Goal: Task Accomplishment & Management: Manage account settings

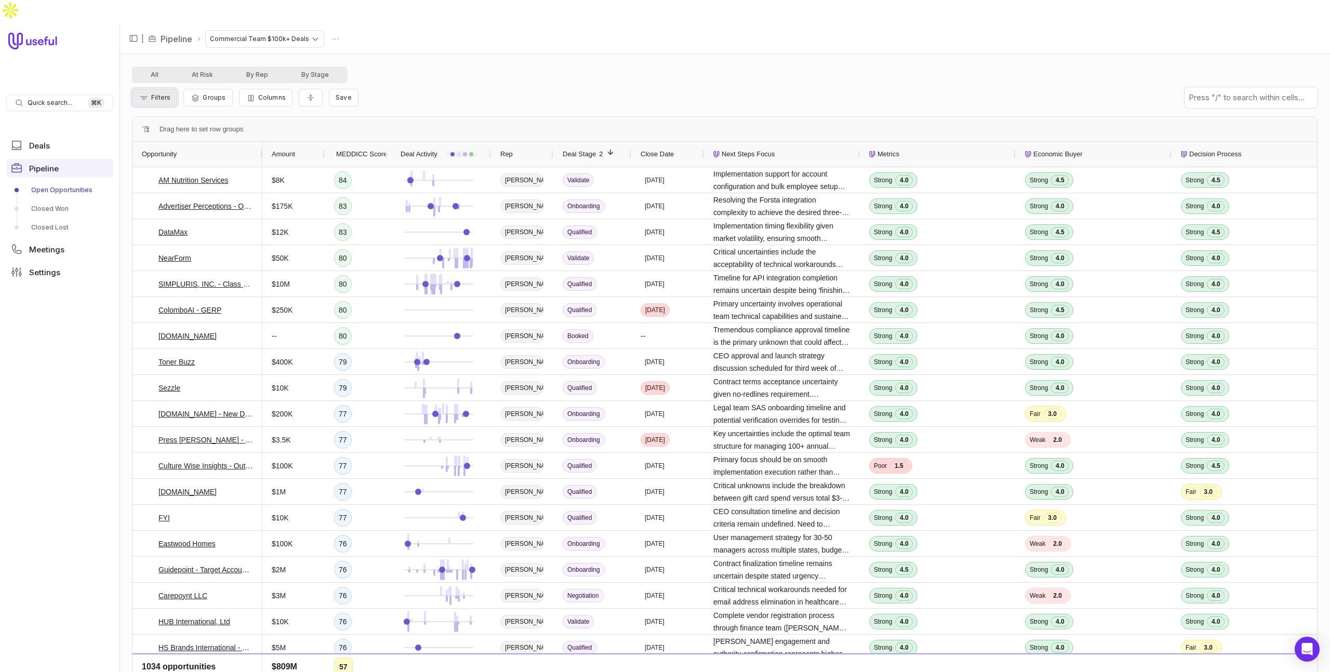
click at [158, 94] on span "Filters" at bounding box center [160, 98] width 19 height 8
click at [166, 126] on button "Add filter" at bounding box center [167, 129] width 55 height 14
click at [186, 130] on span "Opportunity Name" at bounding box center [180, 128] width 58 height 12
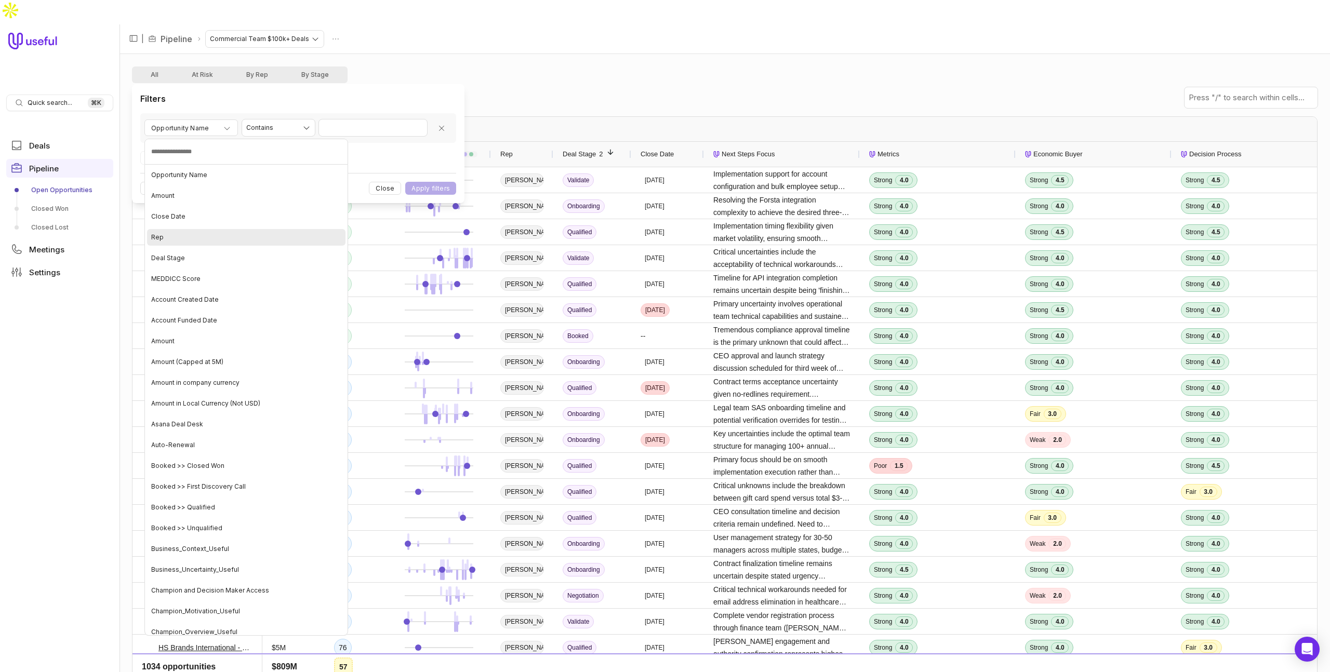
click at [176, 233] on div "Rep" at bounding box center [246, 237] width 198 height 17
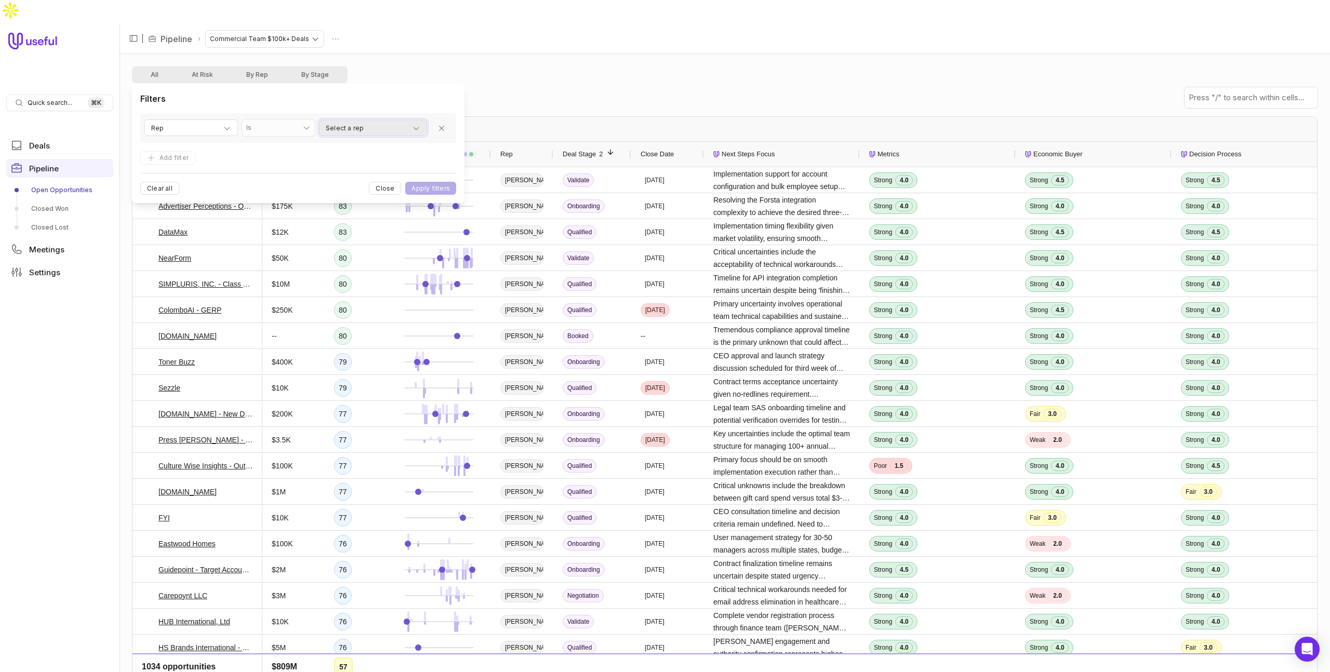
click at [353, 128] on span "Select a rep" at bounding box center [345, 128] width 38 height 12
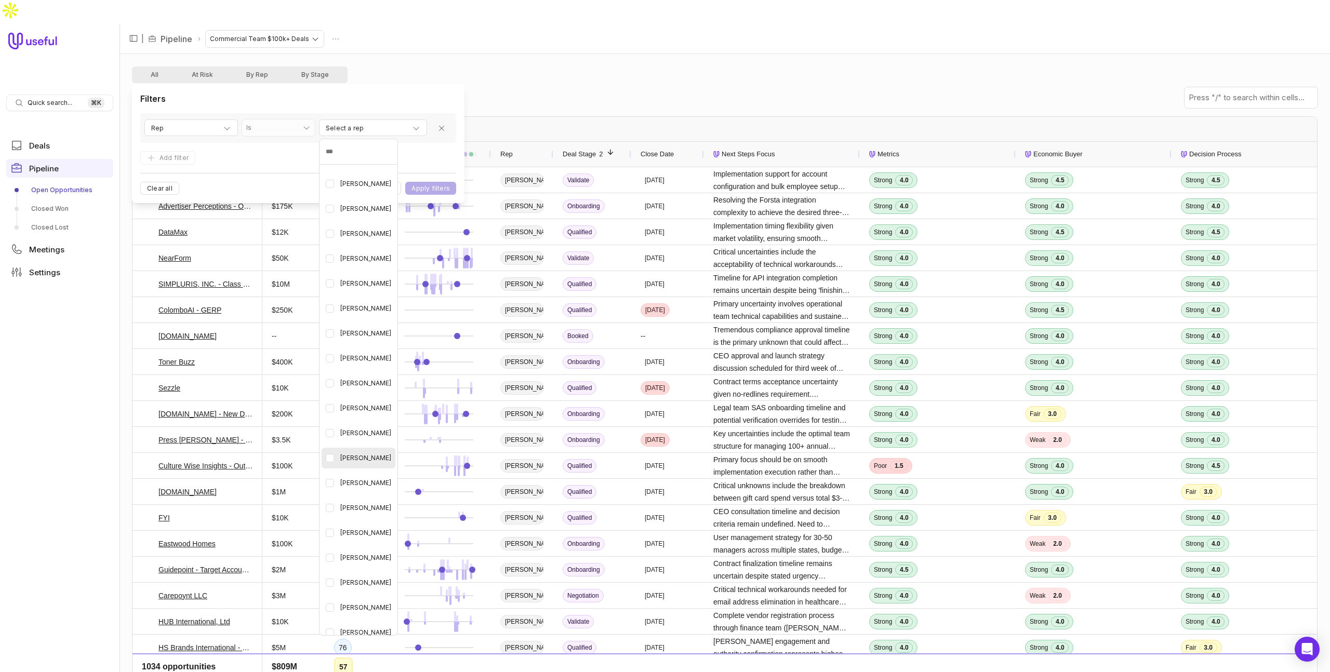
scroll to position [46, 0]
click at [366, 576] on span "[PERSON_NAME]" at bounding box center [365, 580] width 51 height 12
drag, startPoint x: 260, startPoint y: 157, endPoint x: 239, endPoint y: 157, distance: 20.3
click at [260, 157] on html "Quick search... ⌘ K Deals Pipeline Open Opportunities Closed Won Closed Lost Me…" at bounding box center [665, 336] width 1330 height 672
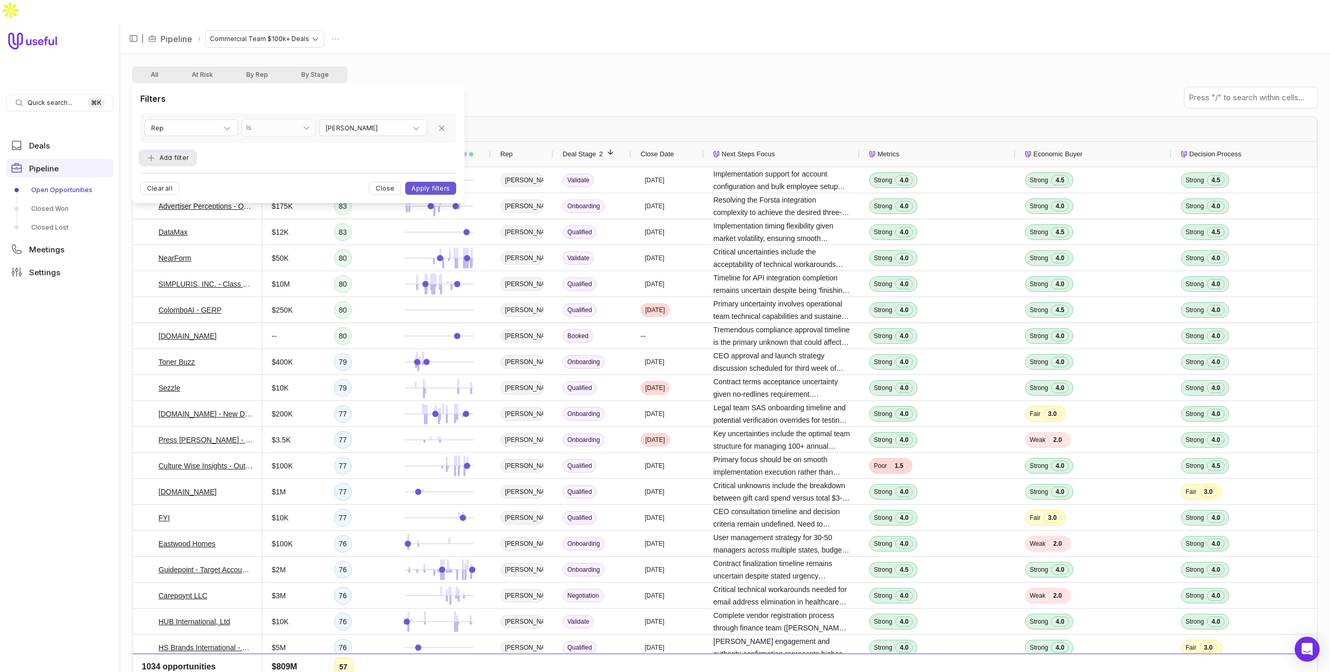
click at [179, 157] on button "Add filter" at bounding box center [167, 158] width 55 height 14
click at [443, 148] on icon "Remove filter" at bounding box center [441, 148] width 5 height 5
click at [436, 187] on button "Apply filters" at bounding box center [430, 188] width 51 height 13
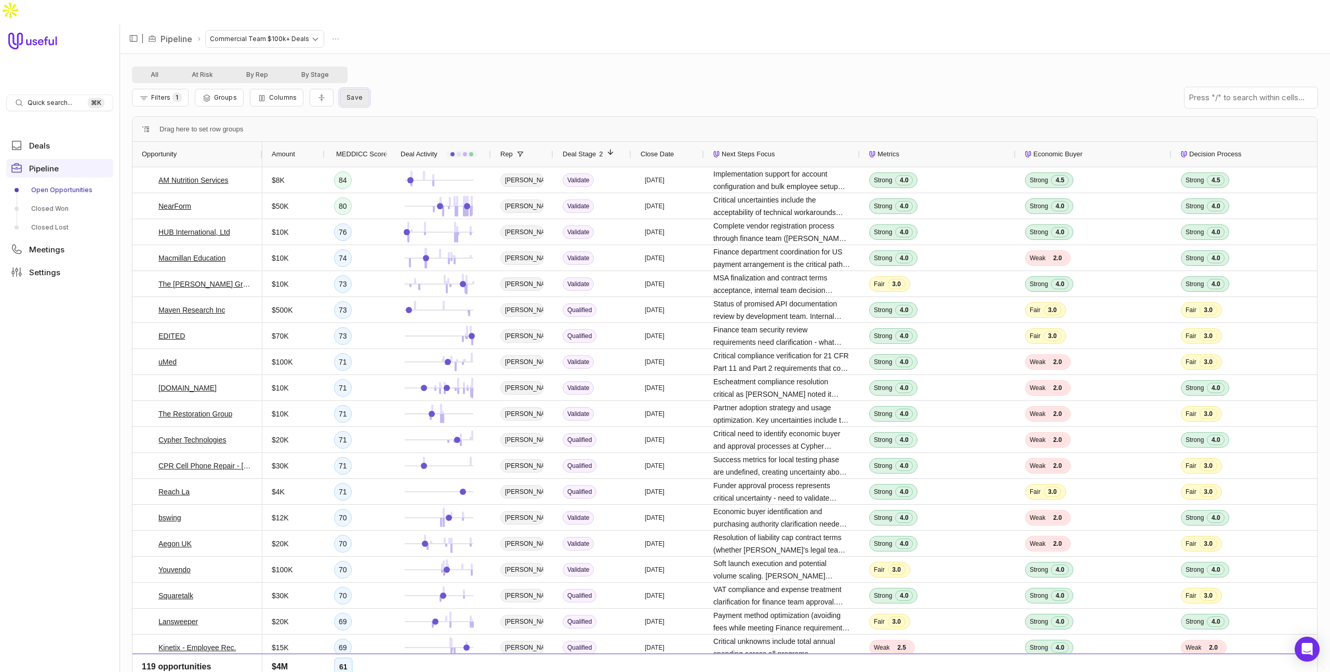
click at [356, 89] on button "Save" at bounding box center [355, 98] width 30 height 18
type input "**********"
click at [469, 142] on button "Save" at bounding box center [464, 140] width 29 height 13
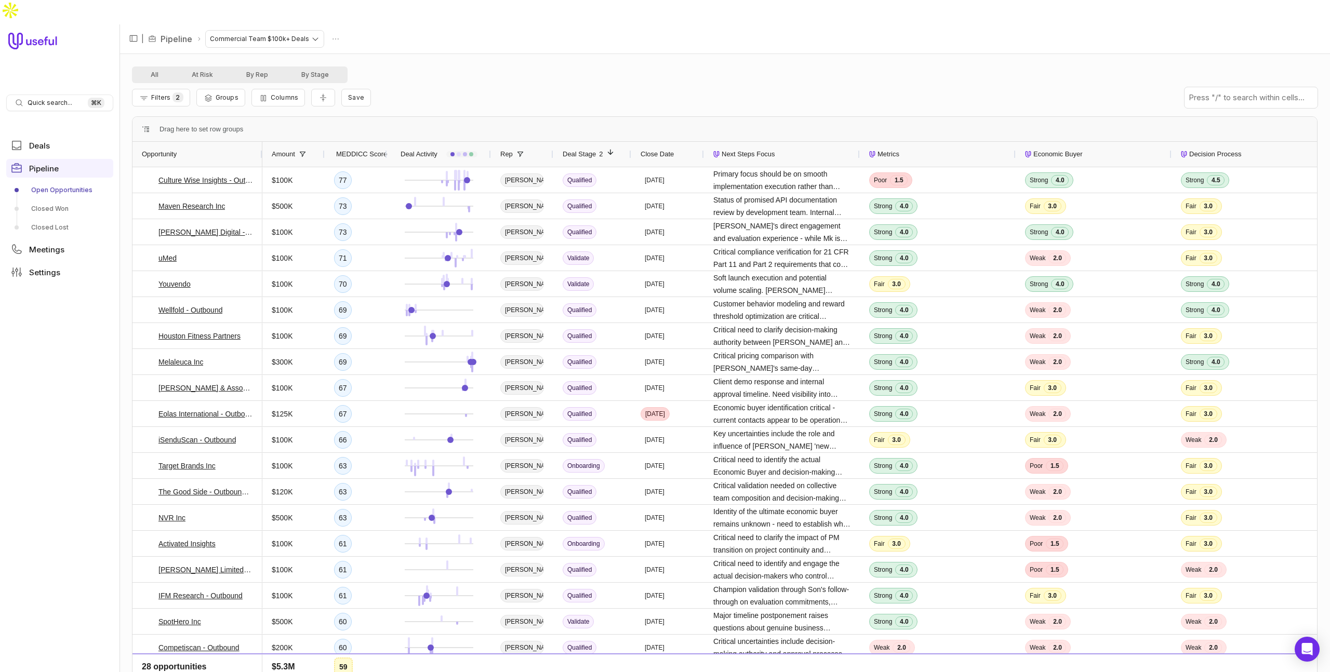
click at [561, 66] on div "All At Risk By Rep By Stage" at bounding box center [724, 74] width 1185 height 17
click at [493, 24] on nav "| Pipeline Commercial Team $100k+ Deals" at bounding box center [724, 39] width 1210 height 30
click at [264, 15] on html "Quick search... ⌘ K Deals Pipeline Open Opportunities Closed Won Closed Lost Me…" at bounding box center [665, 336] width 1330 height 672
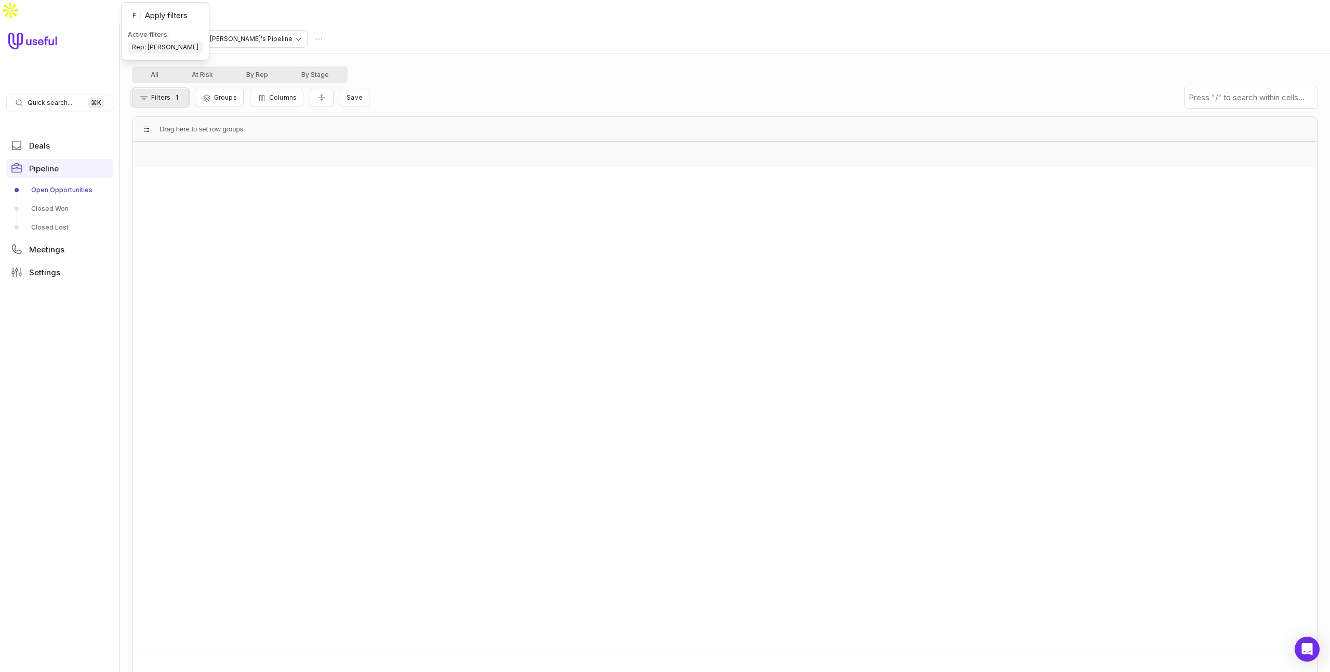
click at [156, 94] on span "Filters" at bounding box center [160, 98] width 19 height 8
click at [394, 188] on button "Close" at bounding box center [385, 188] width 32 height 13
click at [164, 94] on span "Filters" at bounding box center [160, 98] width 19 height 8
click at [251, 14] on html "Quick search... ⌘ K Deals Pipeline Open Opportunities Closed Won Closed Lost Me…" at bounding box center [665, 336] width 1330 height 672
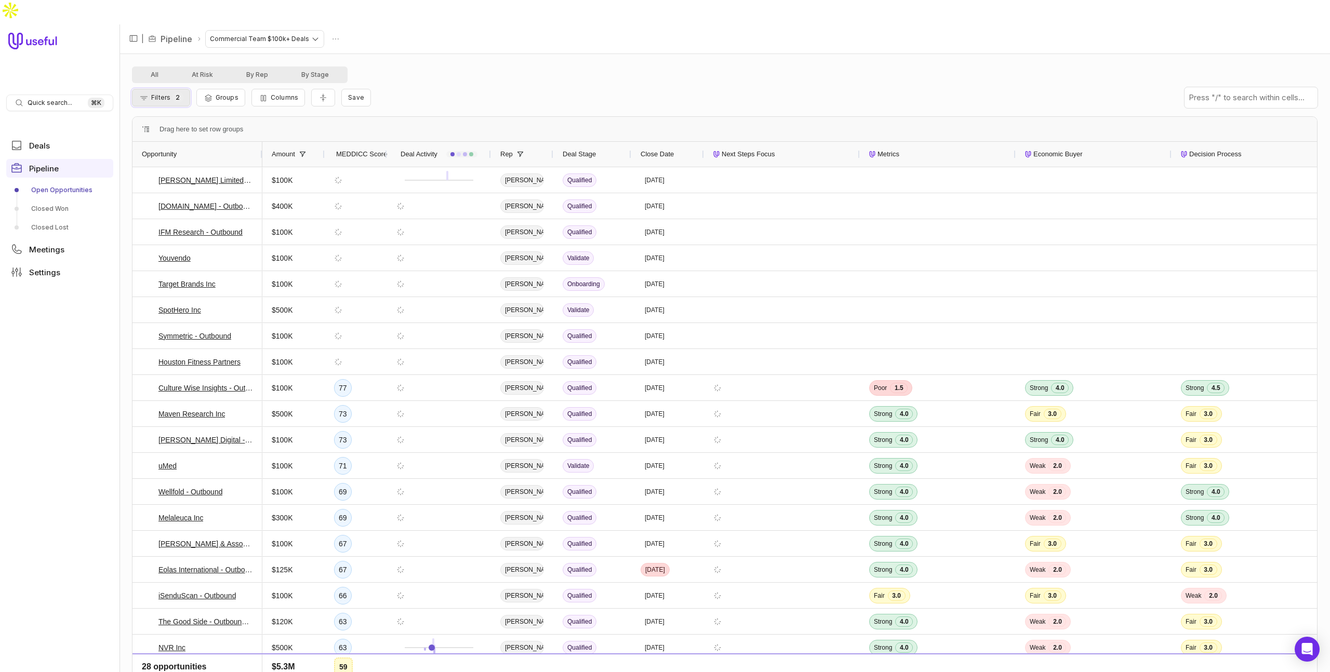
click at [165, 94] on span "Filters" at bounding box center [160, 98] width 19 height 8
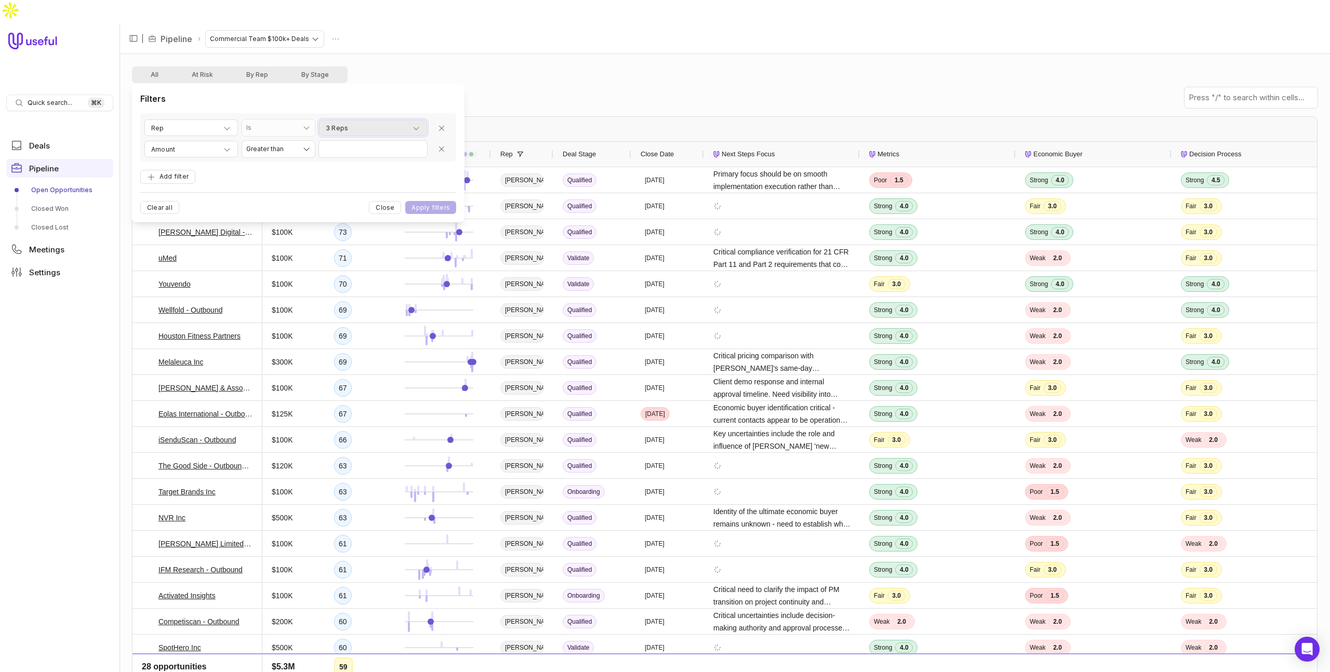
click at [384, 130] on div "3 Reps" at bounding box center [373, 128] width 95 height 12
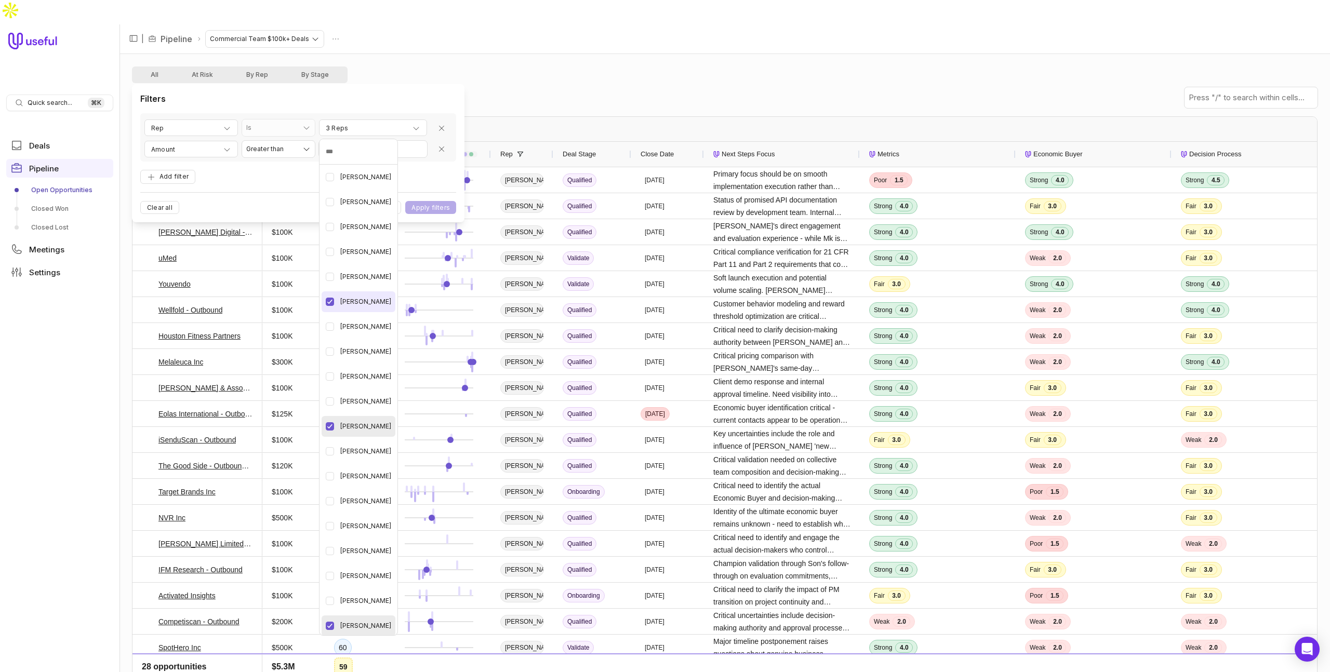
click at [380, 302] on div "[PERSON_NAME]" at bounding box center [359, 301] width 74 height 21
click at [378, 321] on span "[PERSON_NAME]" at bounding box center [365, 326] width 51 height 12
click at [430, 180] on html "Quick search... ⌘ K Deals Pipeline Open Opportunities Closed Won Closed Lost Me…" at bounding box center [665, 336] width 1330 height 672
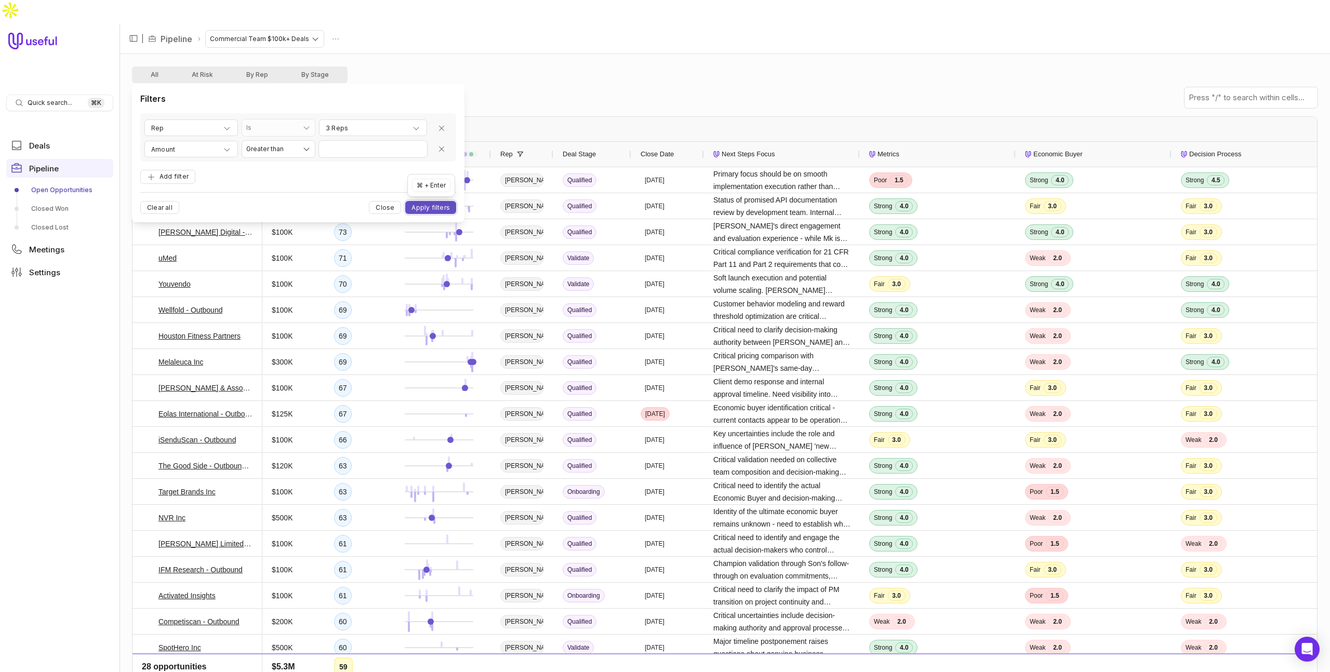
click at [424, 207] on button "Apply filters" at bounding box center [430, 207] width 51 height 13
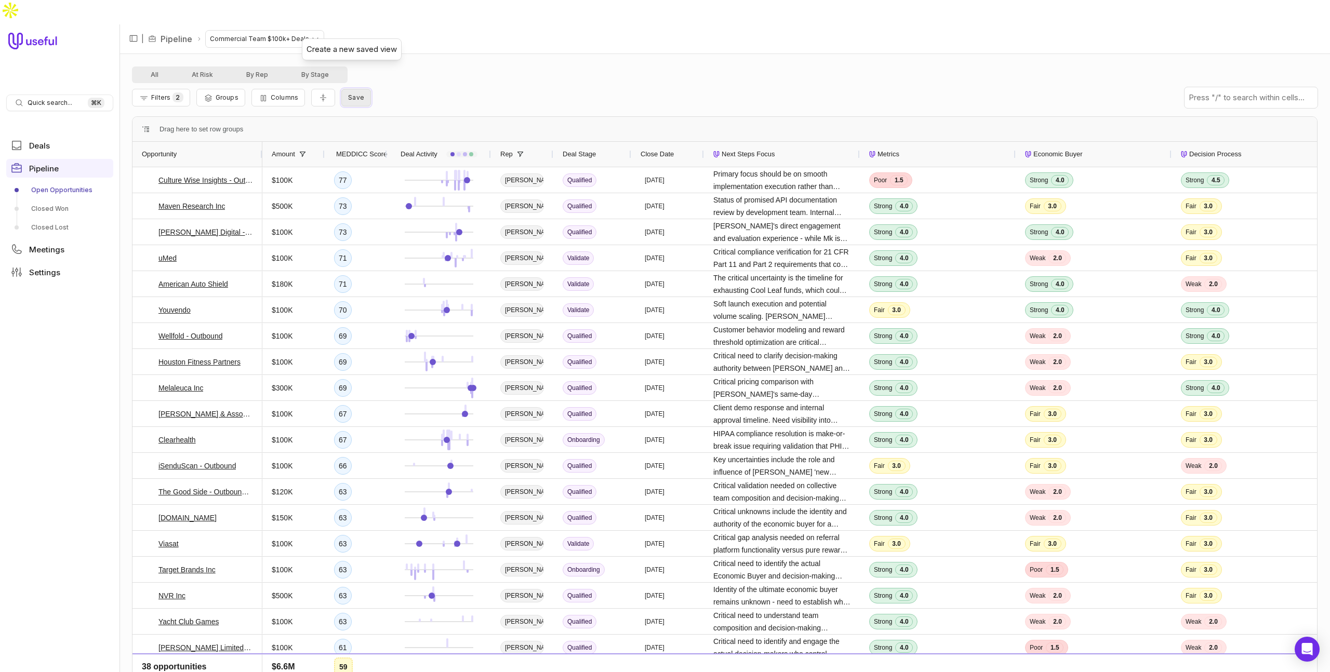
click at [359, 94] on span "Save" at bounding box center [356, 98] width 16 height 8
click at [433, 140] on button "Cancel" at bounding box center [431, 140] width 35 height 13
click at [312, 14] on html "Quick search... ⌘ K Deals Pipeline Open Opportunities Closed Won Closed Lost Me…" at bounding box center [665, 336] width 1330 height 672
click at [413, 71] on html "Quick search... ⌘ K Deals Pipeline Open Opportunities Closed Won Closed Lost Me…" at bounding box center [665, 336] width 1330 height 672
click at [305, 12] on html "Quick search... ⌘ K Deals Pipeline Open Opportunities Closed Won Closed Lost Me…" at bounding box center [665, 336] width 1330 height 672
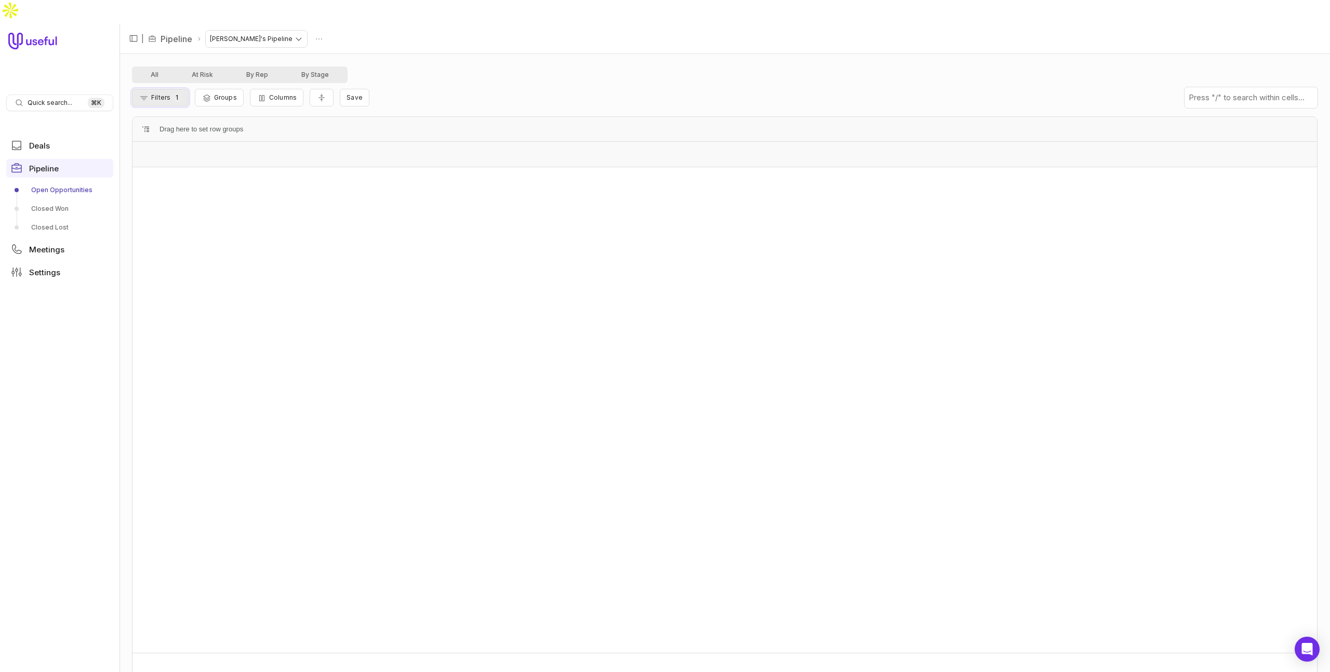
drag, startPoint x: 162, startPoint y: 74, endPoint x: 177, endPoint y: 75, distance: 14.6
click at [163, 94] on span "Filters" at bounding box center [160, 98] width 19 height 8
drag, startPoint x: 386, startPoint y: 188, endPoint x: 385, endPoint y: 181, distance: 6.9
click at [386, 188] on button "Close" at bounding box center [385, 188] width 32 height 13
click at [72, 182] on link "Open Opportunities" at bounding box center [59, 190] width 107 height 17
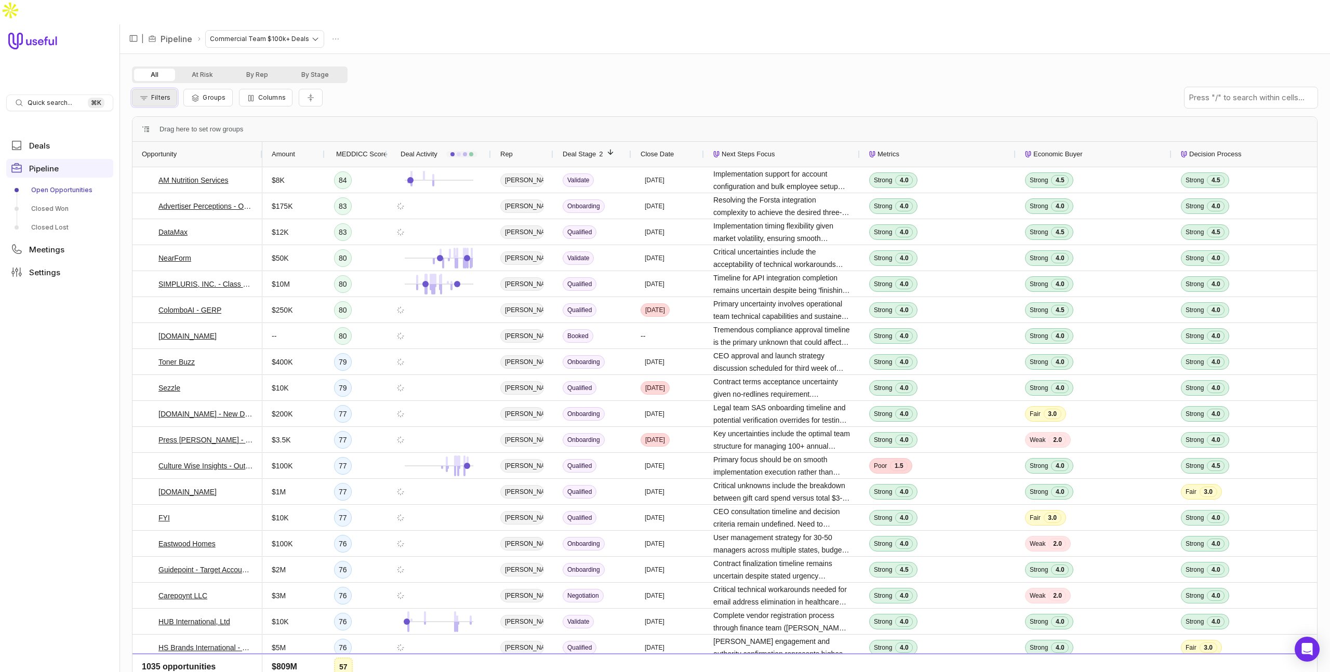
click at [165, 94] on span "Filters" at bounding box center [160, 98] width 19 height 8
click at [179, 126] on button "Add filter" at bounding box center [167, 129] width 55 height 14
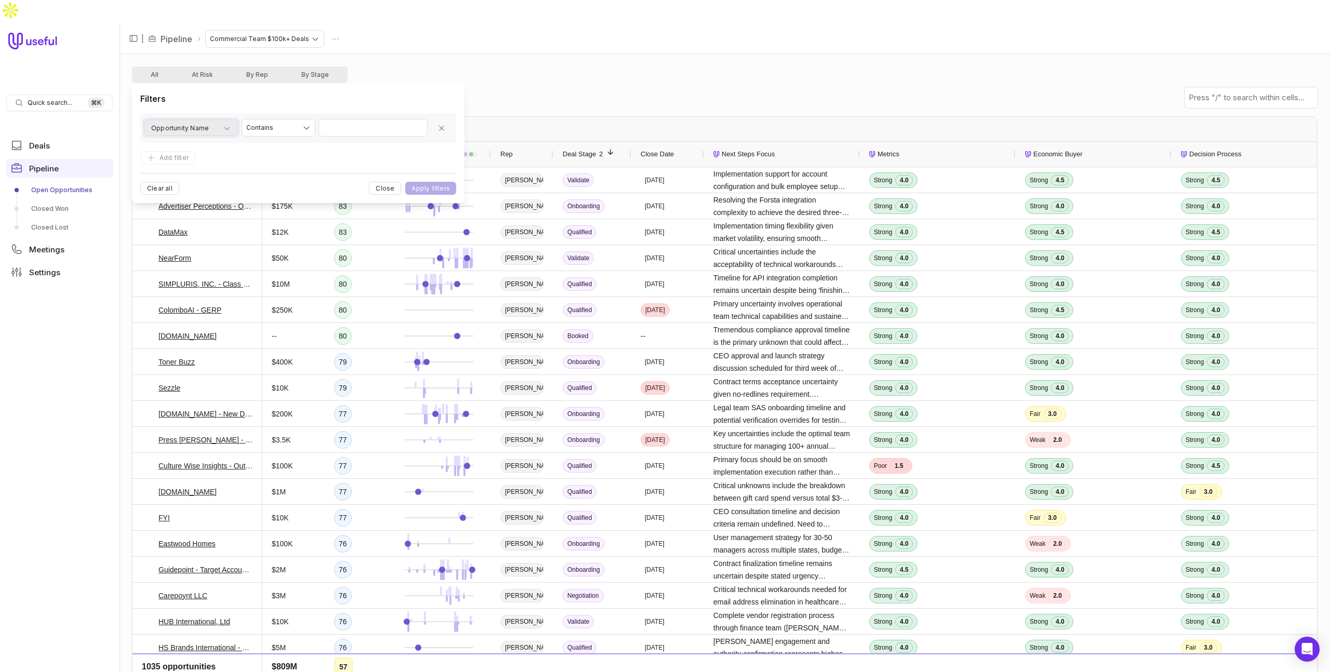
click at [189, 127] on span "Opportunity Name" at bounding box center [180, 128] width 58 height 12
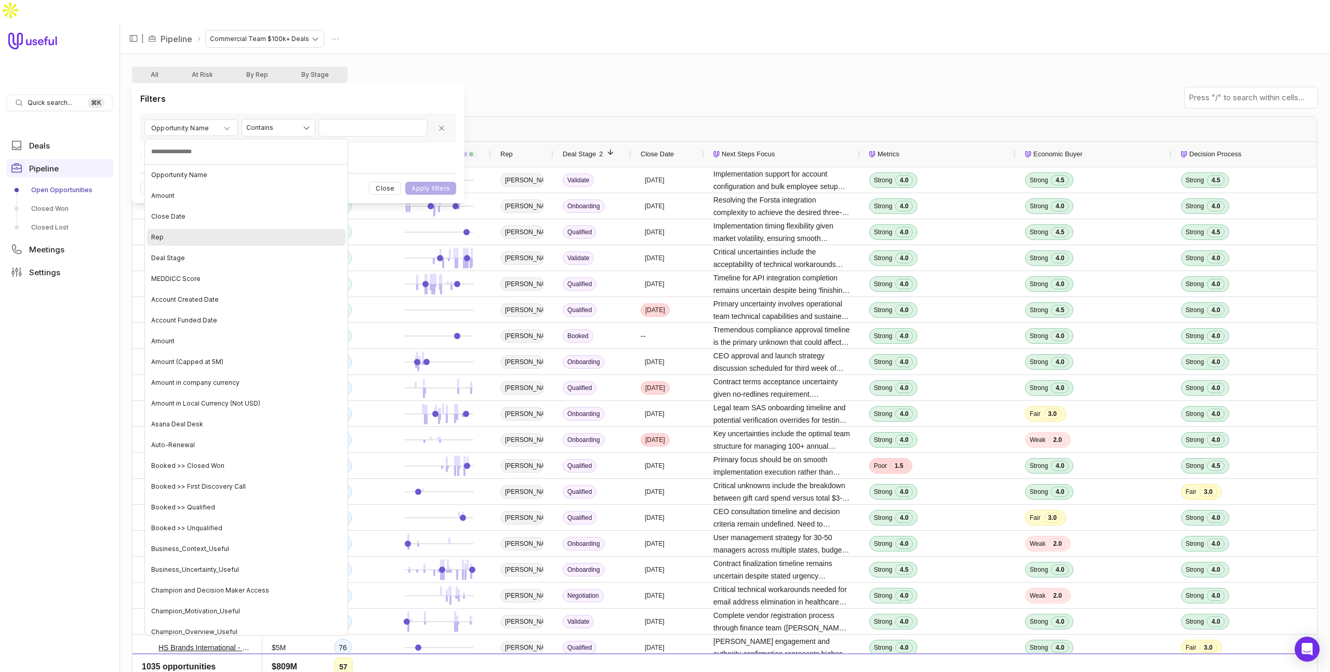
click at [181, 233] on div "Rep" at bounding box center [246, 237] width 198 height 17
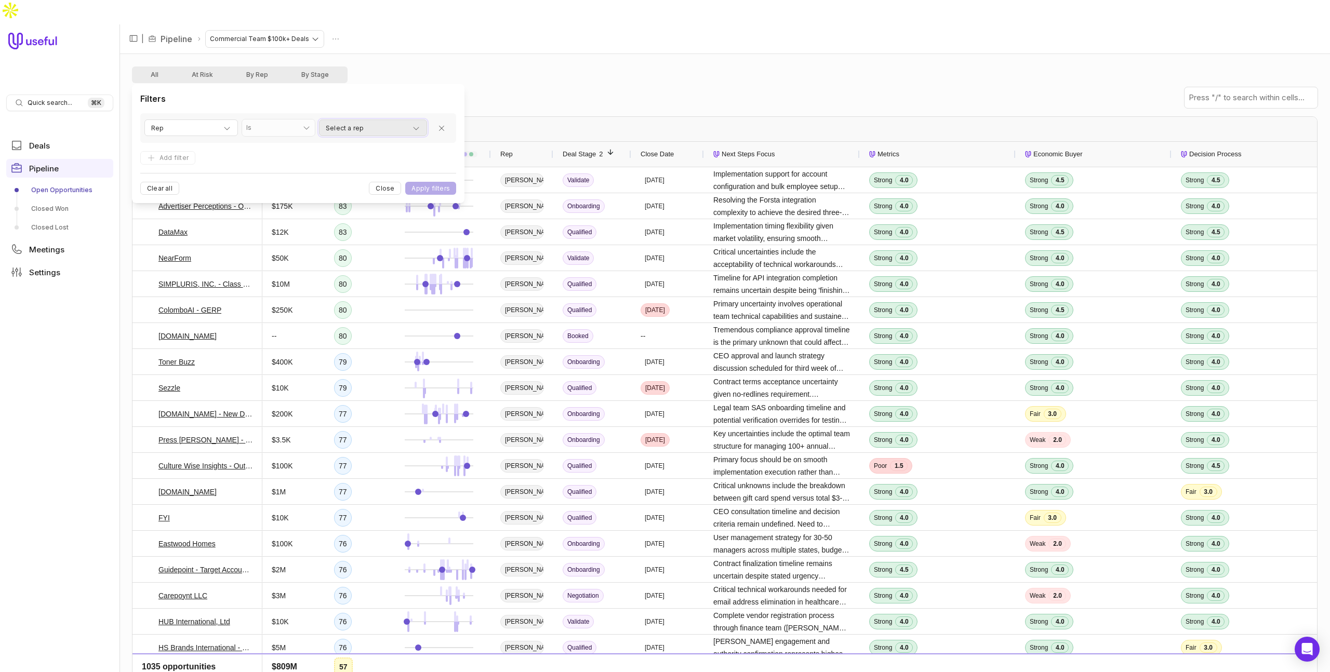
click at [360, 121] on button "Select a rep" at bounding box center [373, 127] width 108 height 17
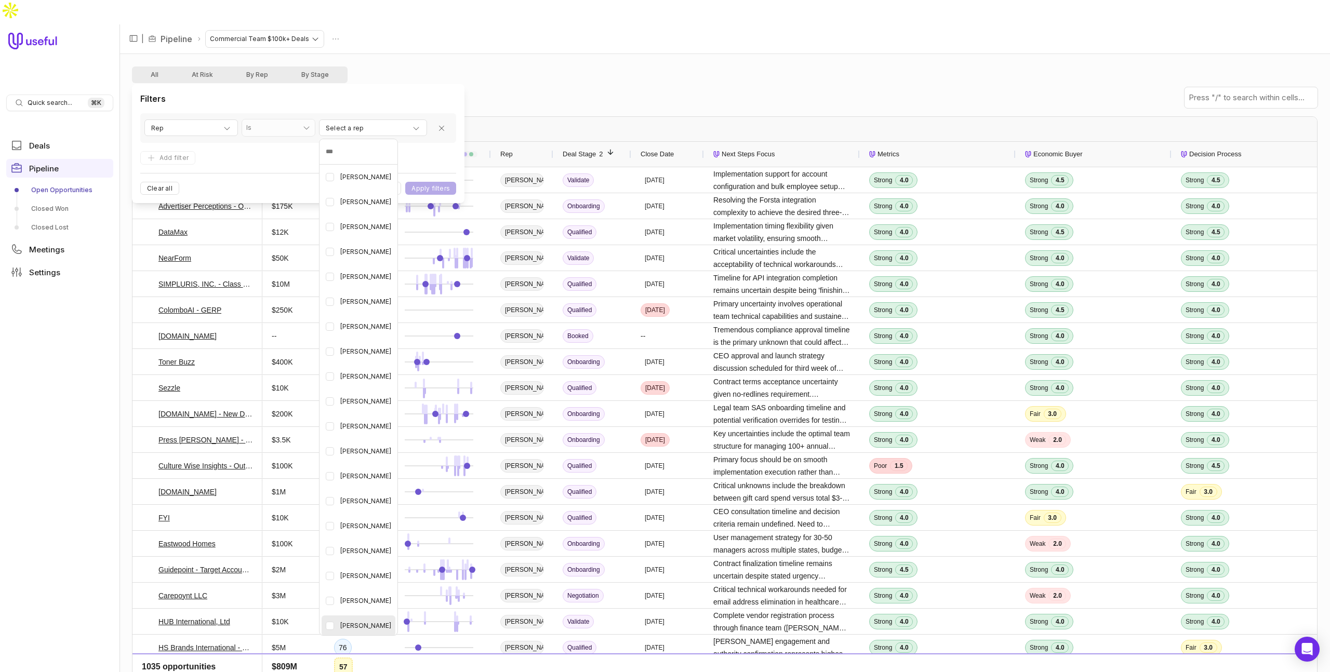
click at [357, 620] on span "[PERSON_NAME]" at bounding box center [365, 626] width 51 height 12
click at [449, 190] on html "Quick search... ⌘ K Deals Pipeline Open Opportunities Closed Won Closed Lost Me…" at bounding box center [665, 336] width 1330 height 672
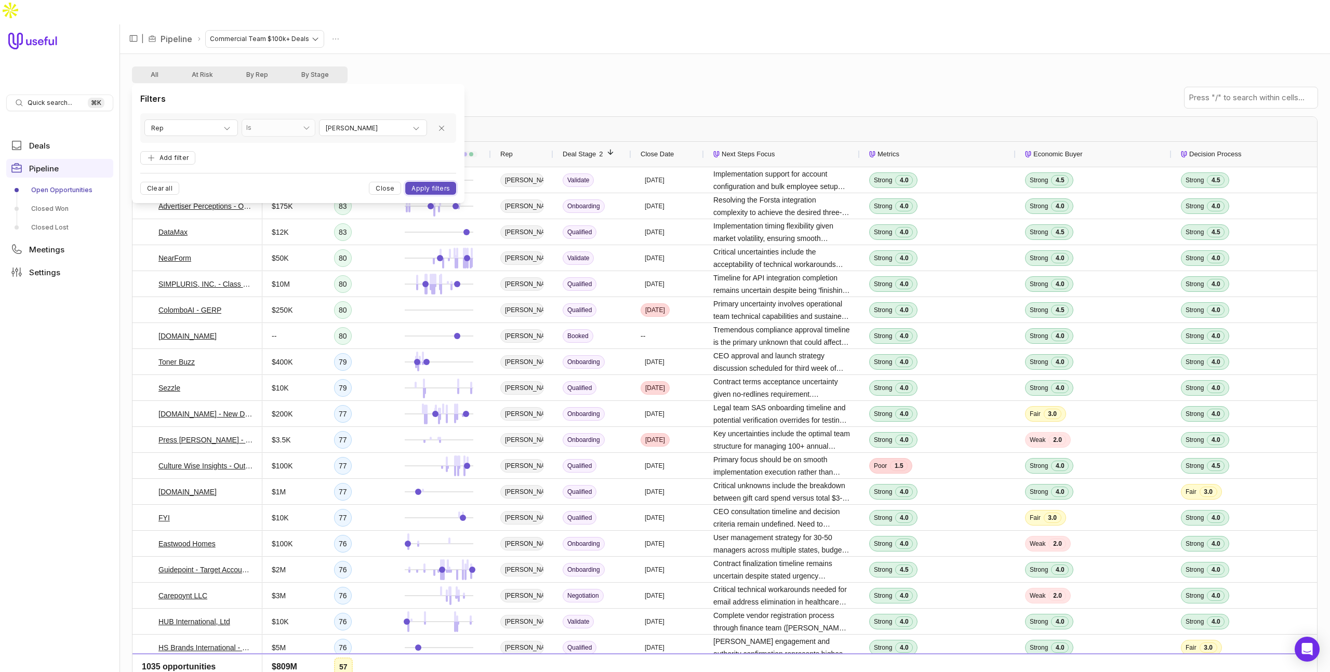
click at [444, 187] on button "Apply filters" at bounding box center [430, 188] width 51 height 13
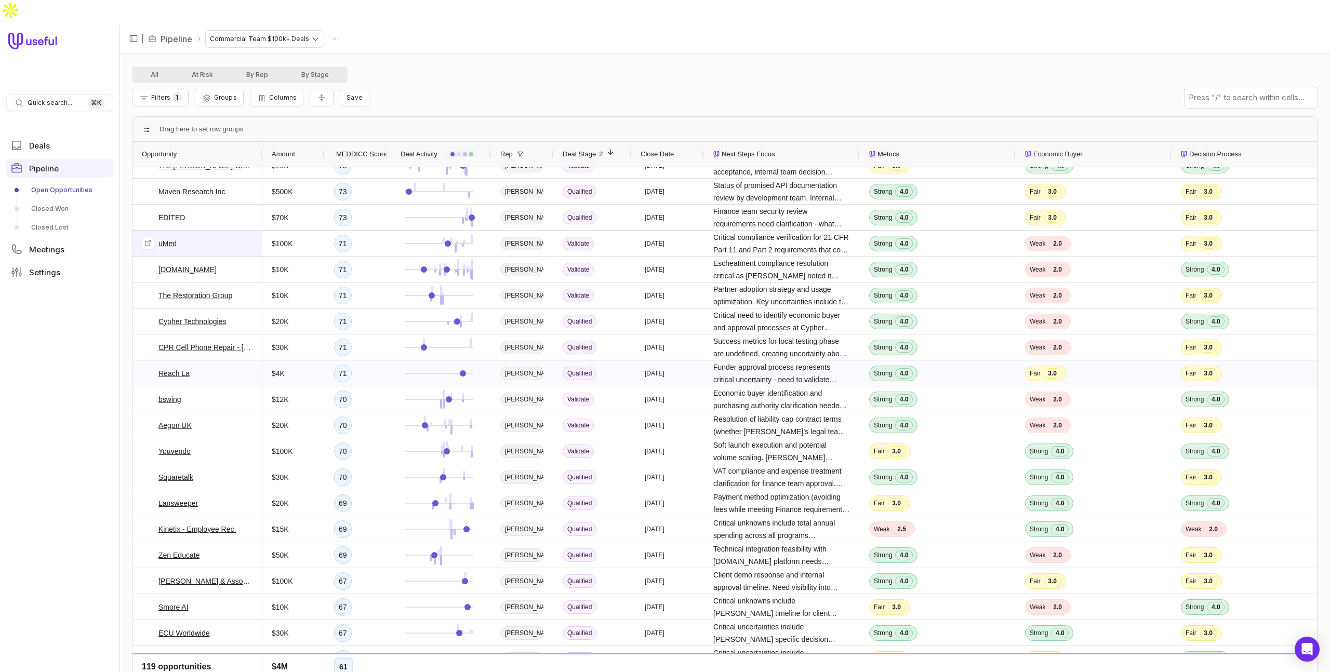
scroll to position [125, 0]
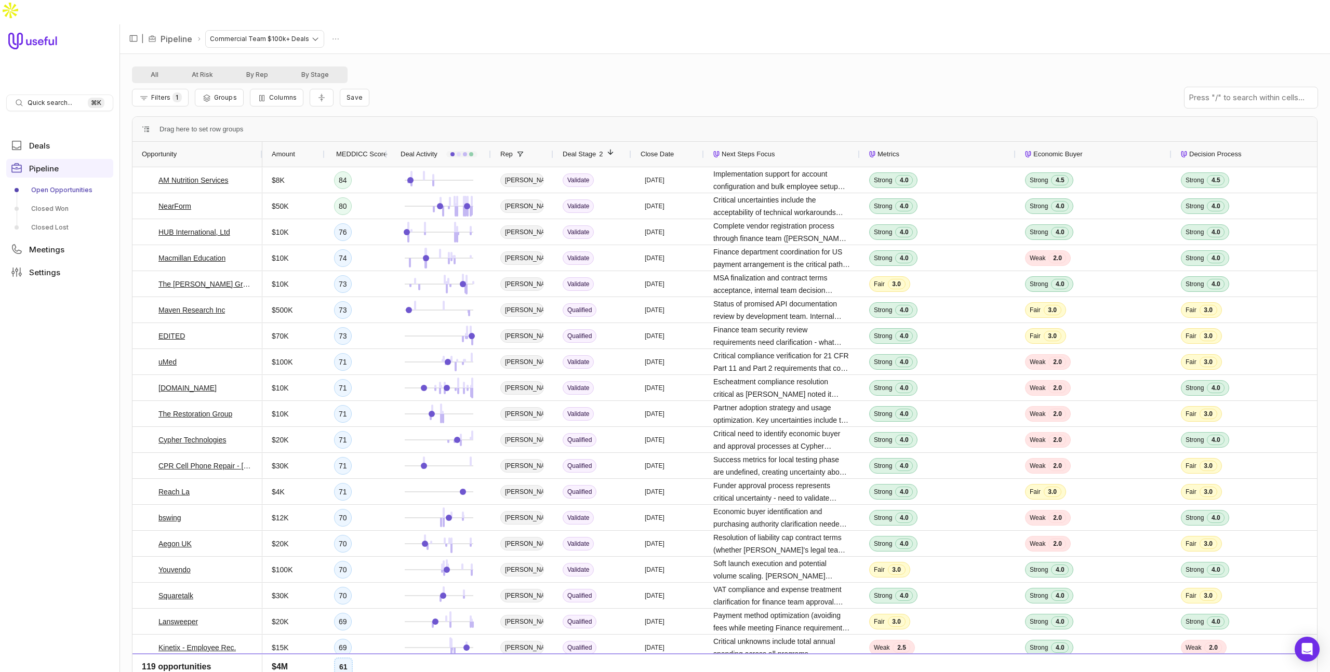
click at [293, 148] on span "Amount" at bounding box center [283, 154] width 23 height 12
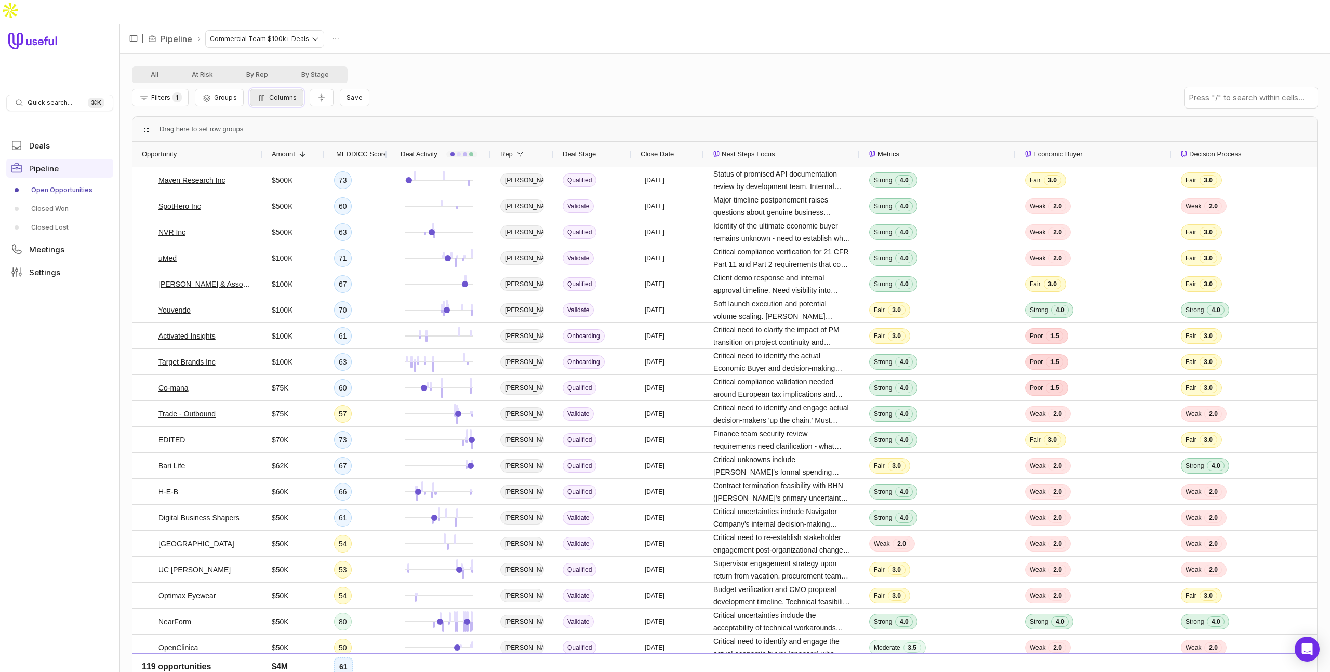
click at [277, 94] on span "Columns" at bounding box center [283, 98] width 28 height 8
type input "**********"
click at [262, 196] on button "Sales Score" at bounding box center [263, 194] width 8 height 8
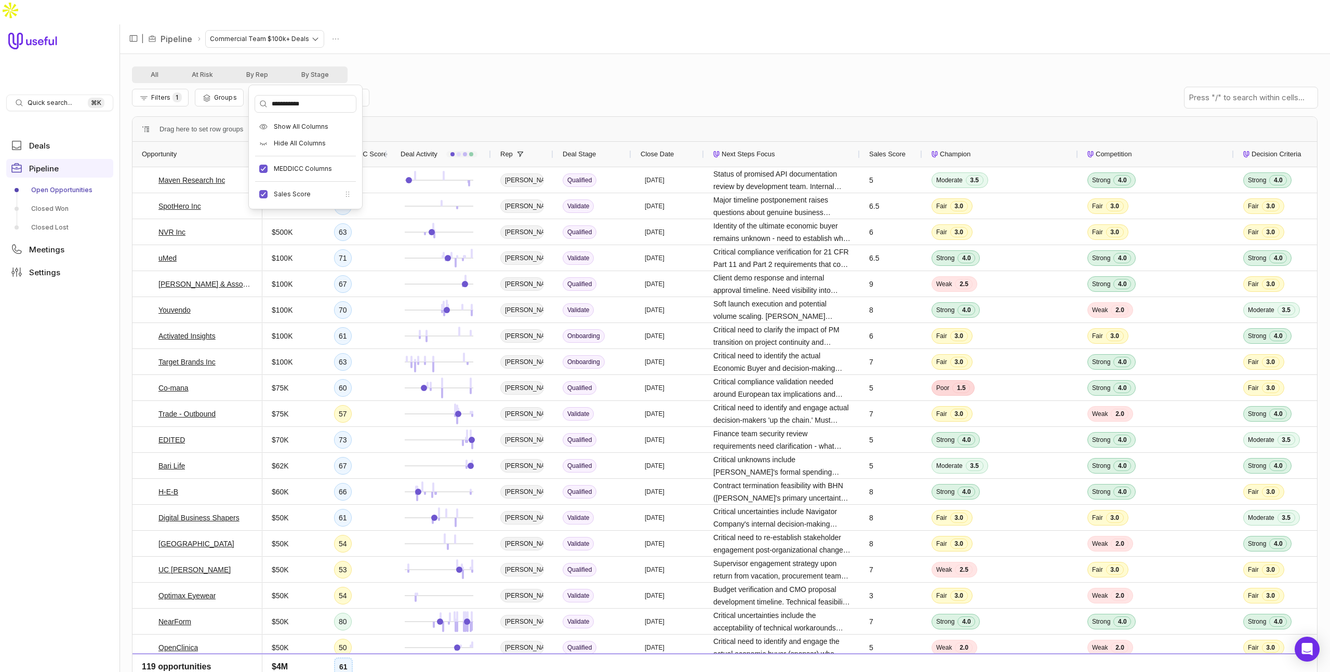
click at [711, 66] on div "All At Risk By Rep By Stage" at bounding box center [724, 74] width 1185 height 17
click at [880, 148] on span "Sales Score" at bounding box center [887, 154] width 36 height 12
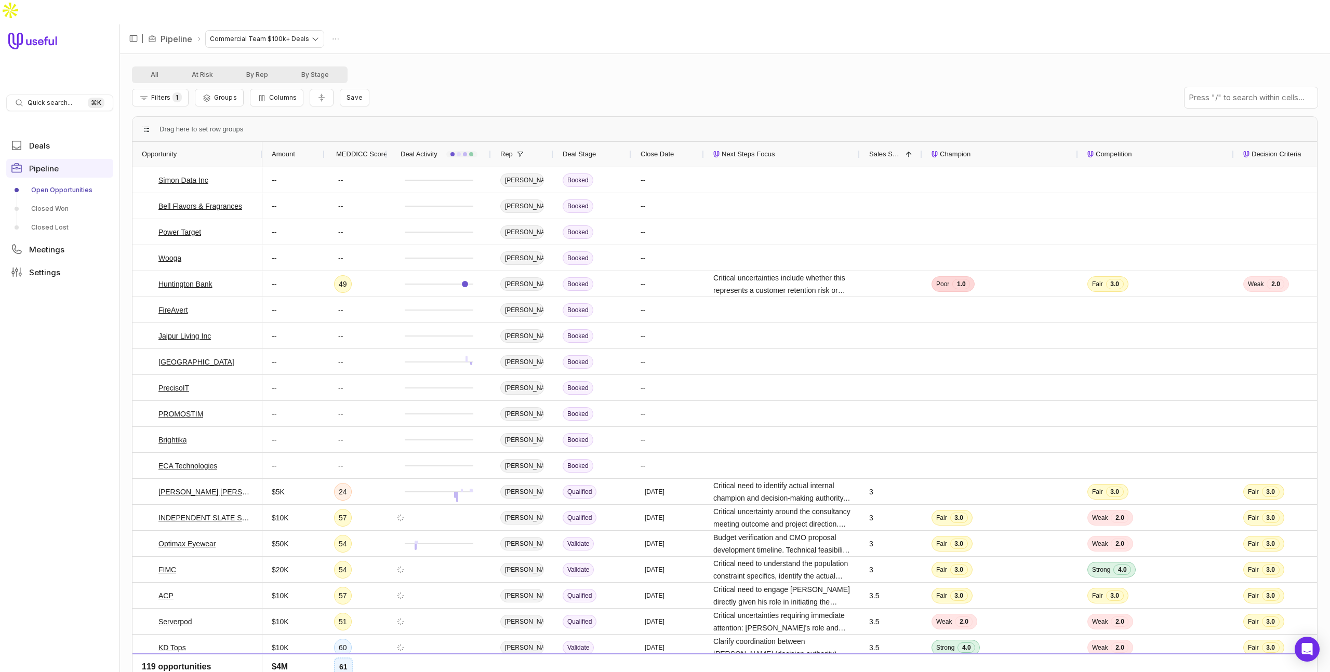
click at [879, 148] on span "Sales Score" at bounding box center [885, 154] width 32 height 12
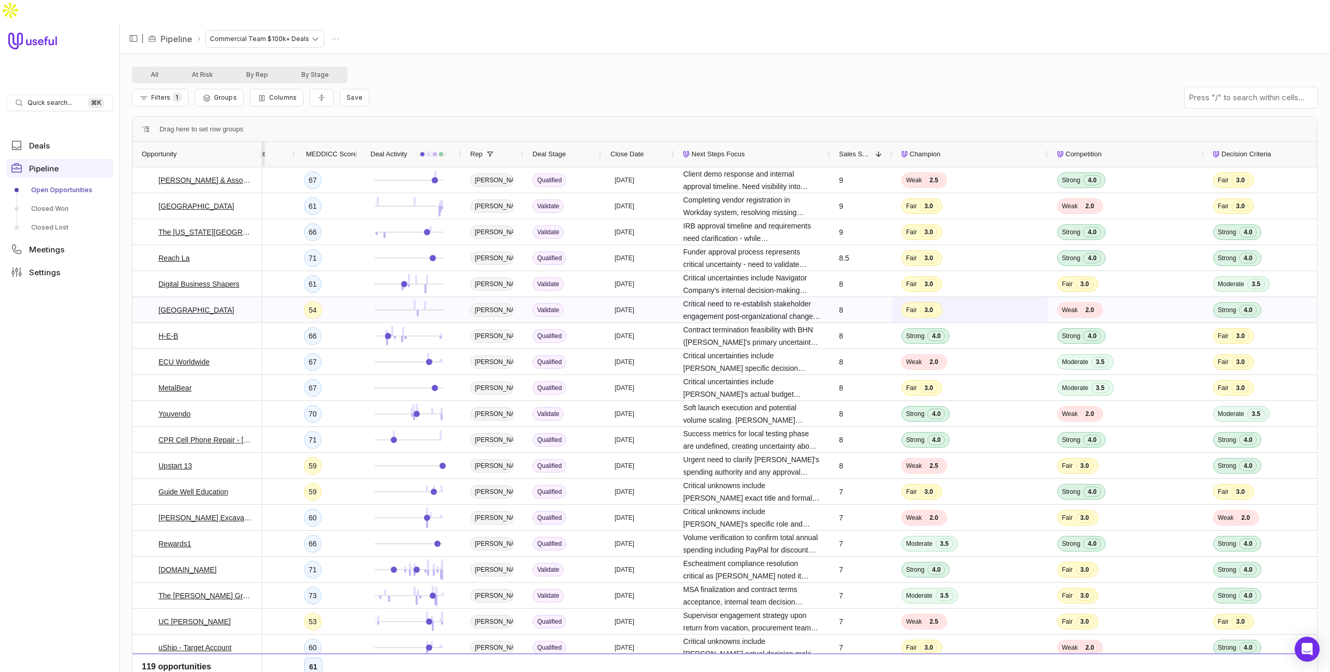
scroll to position [0, 39]
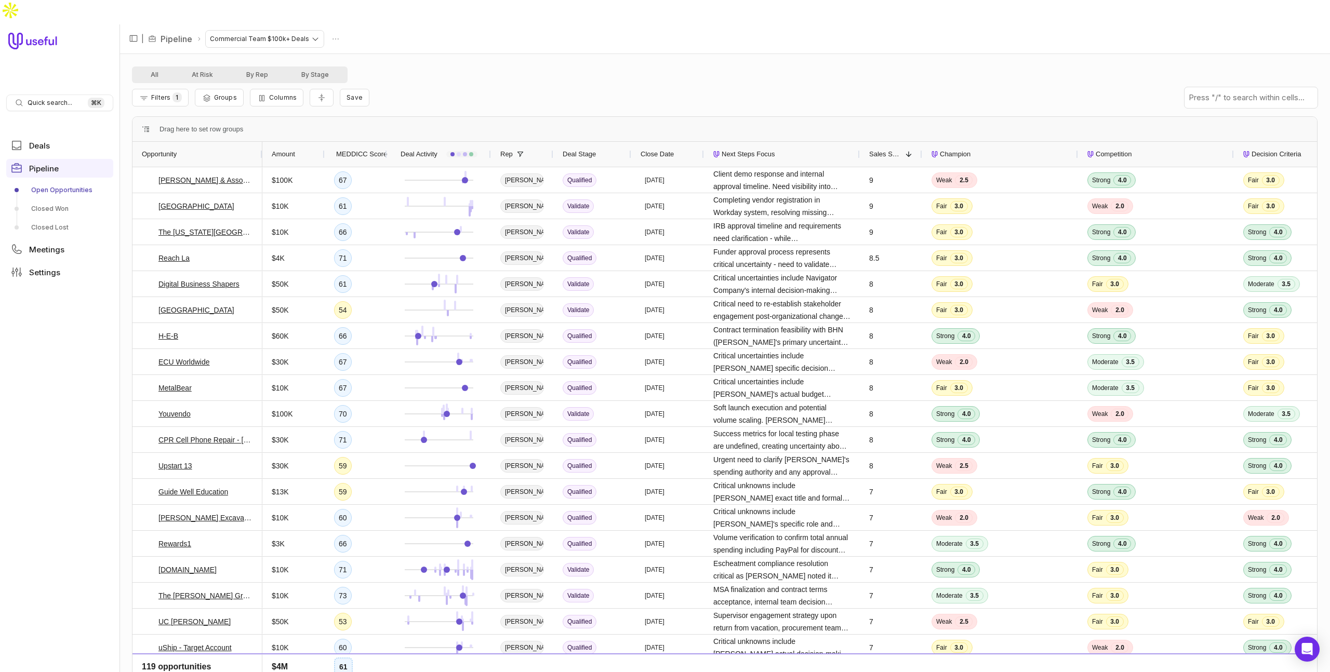
click at [356, 148] on span "MEDDICC Score" at bounding box center [361, 154] width 51 height 12
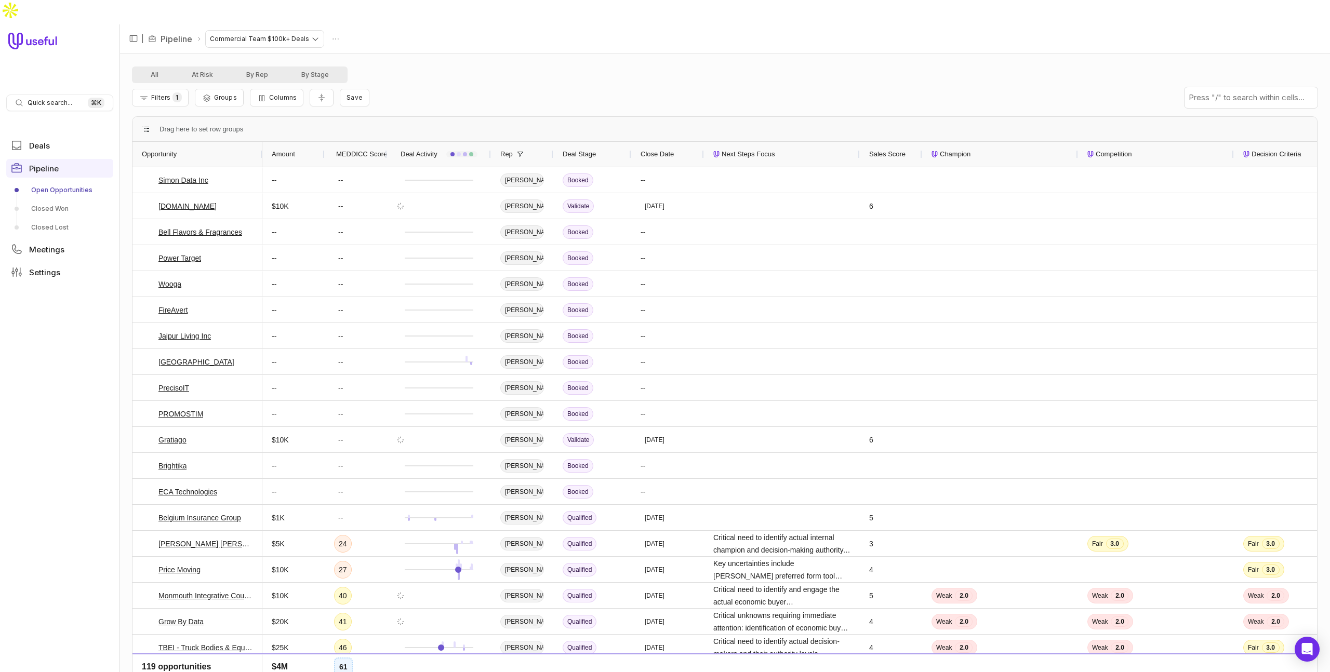
click at [356, 148] on span "MEDDICC Score" at bounding box center [361, 154] width 51 height 12
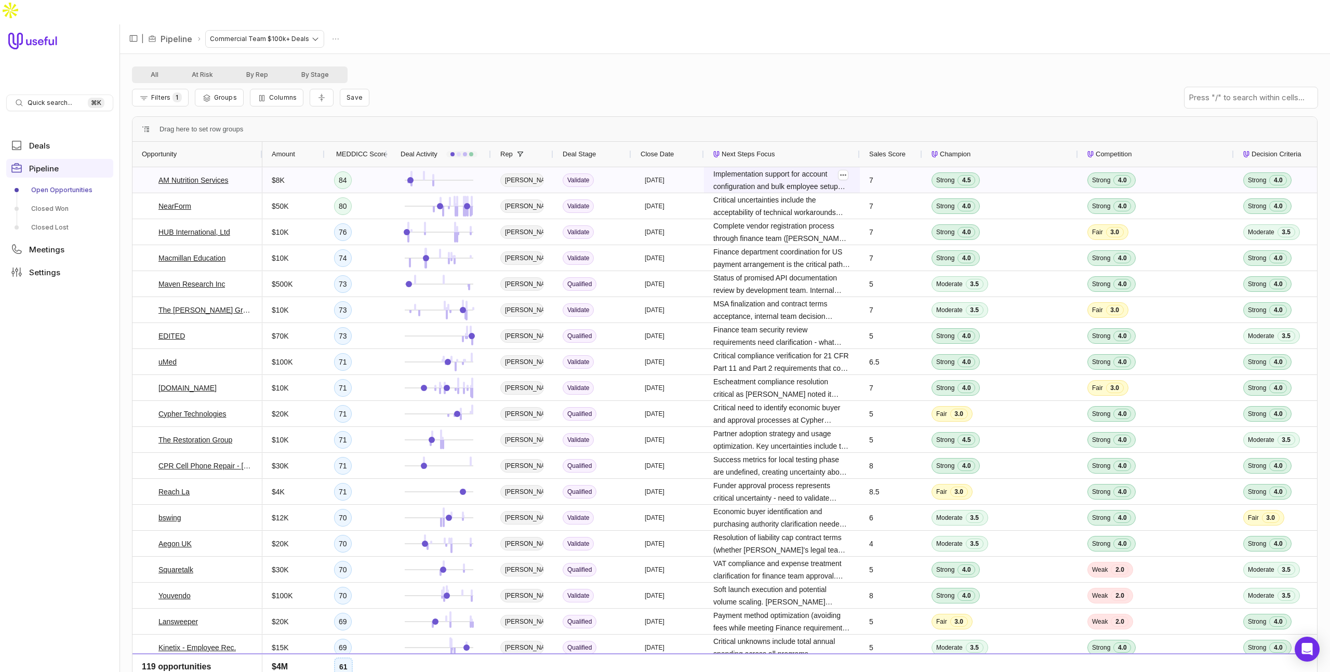
click at [815, 168] on span "Implementation support for account configuration and bulk employee setup proces…" at bounding box center [781, 180] width 137 height 25
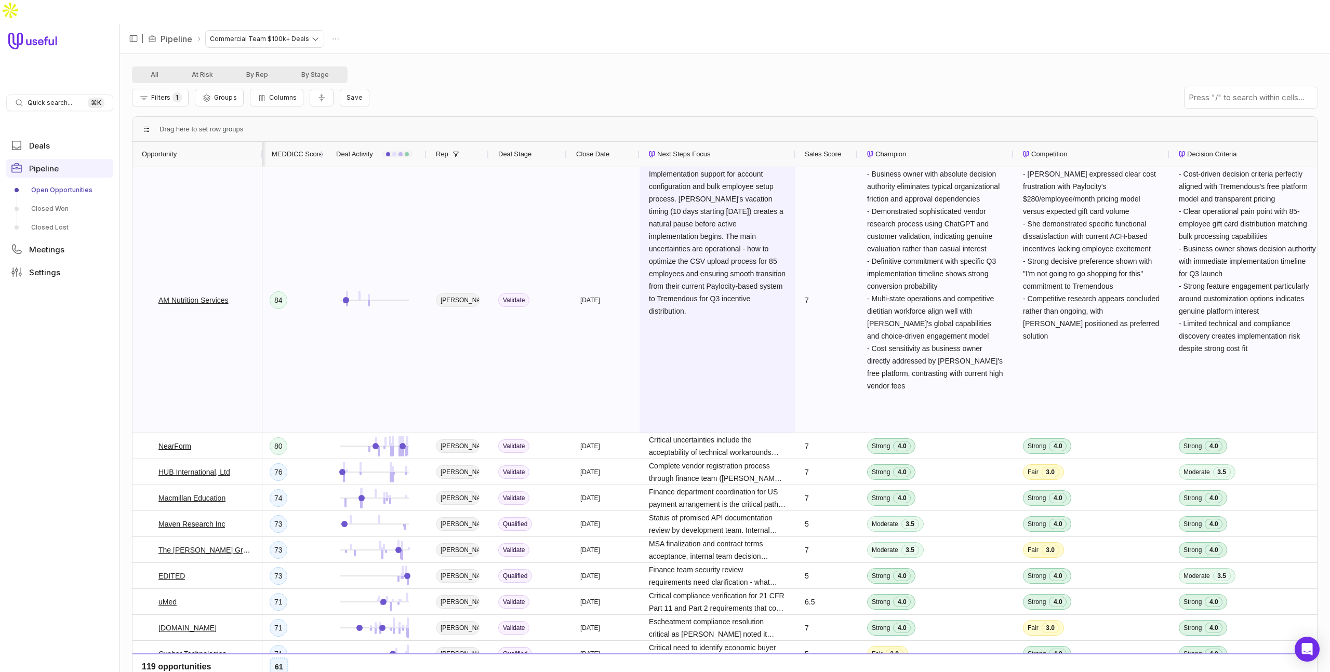
scroll to position [0, 52]
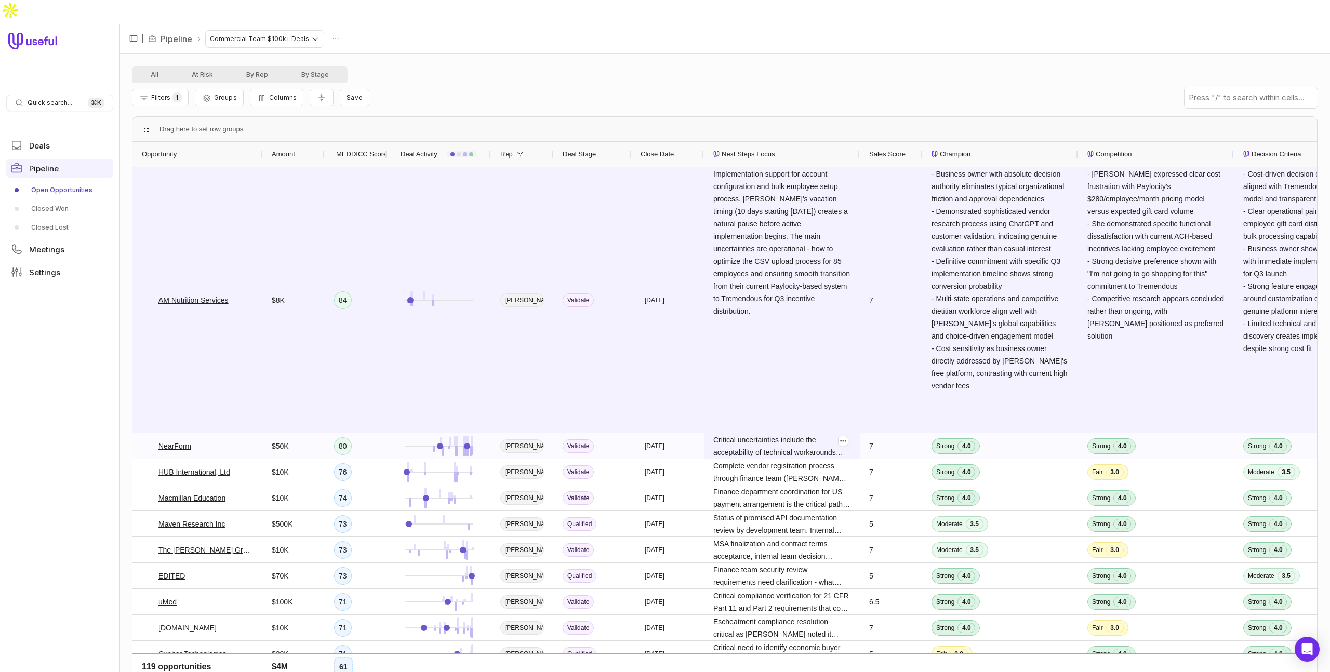
click at [812, 434] on span "Critical uncertainties include the acceptability of technical workarounds (Loom…" at bounding box center [781, 446] width 137 height 25
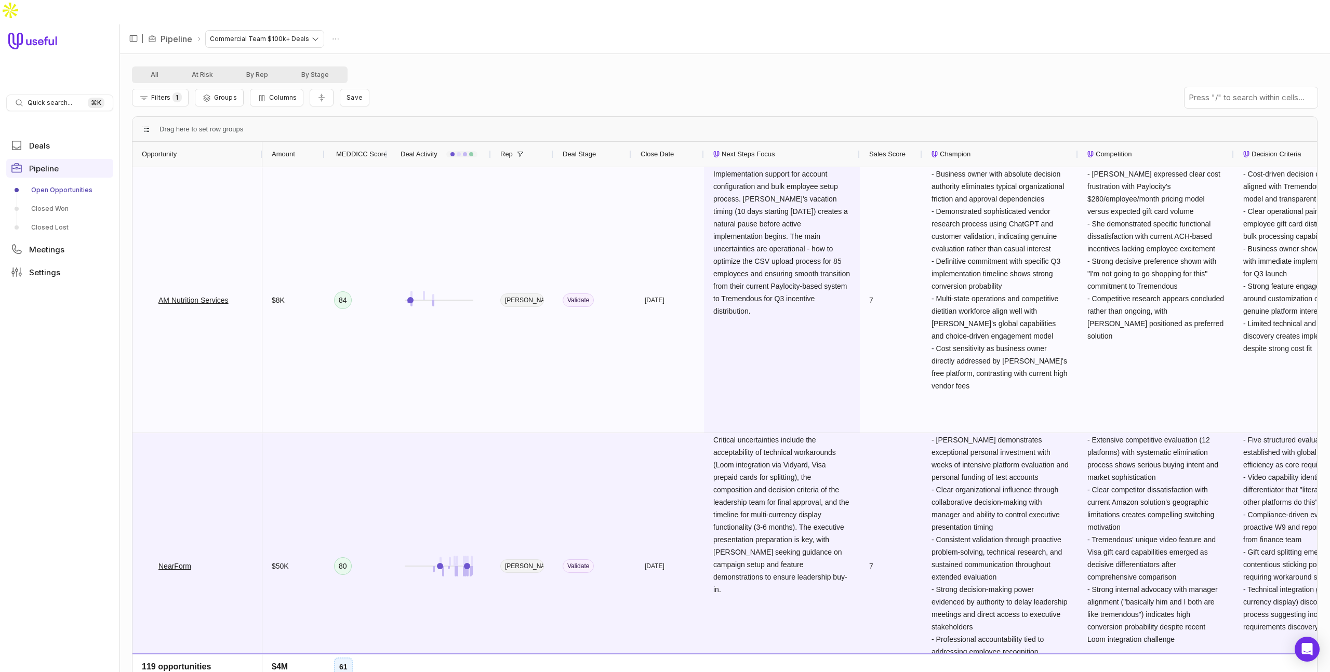
click at [812, 180] on span "Implementation support for account configuration and bulk employee setup proces…" at bounding box center [781, 243] width 137 height 150
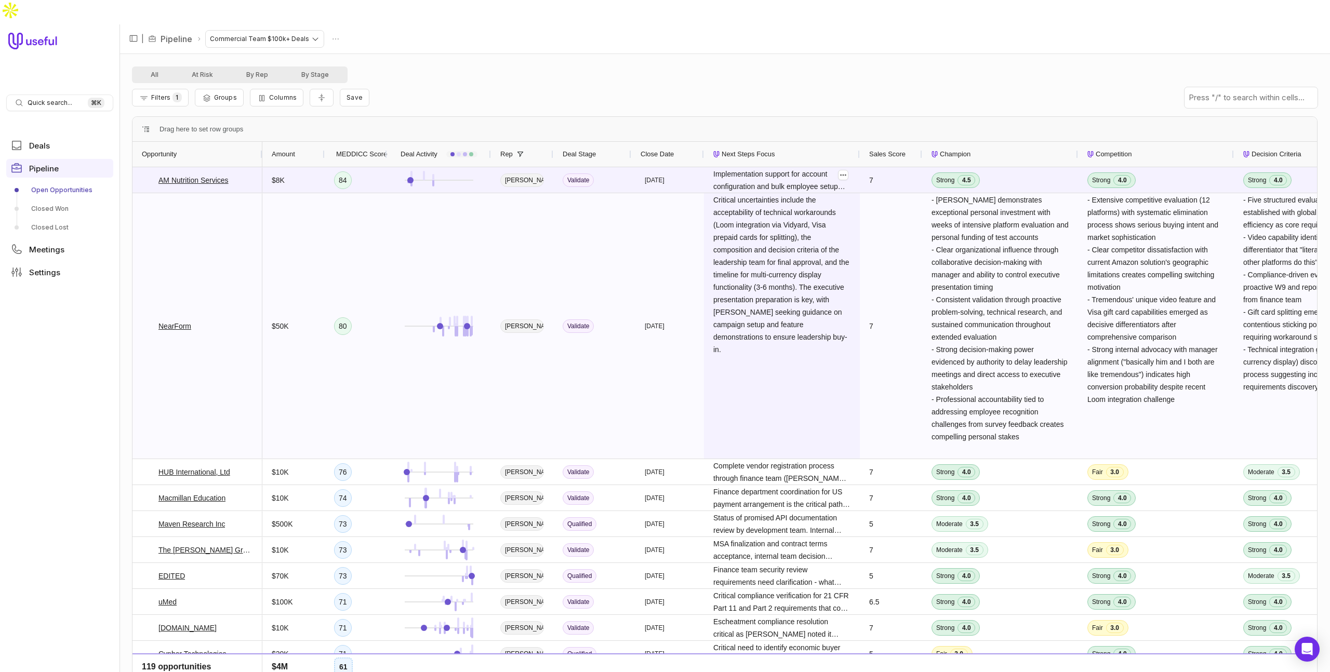
click at [792, 215] on span "Critical uncertainties include the acceptability of technical workarounds (Loom…" at bounding box center [781, 275] width 137 height 162
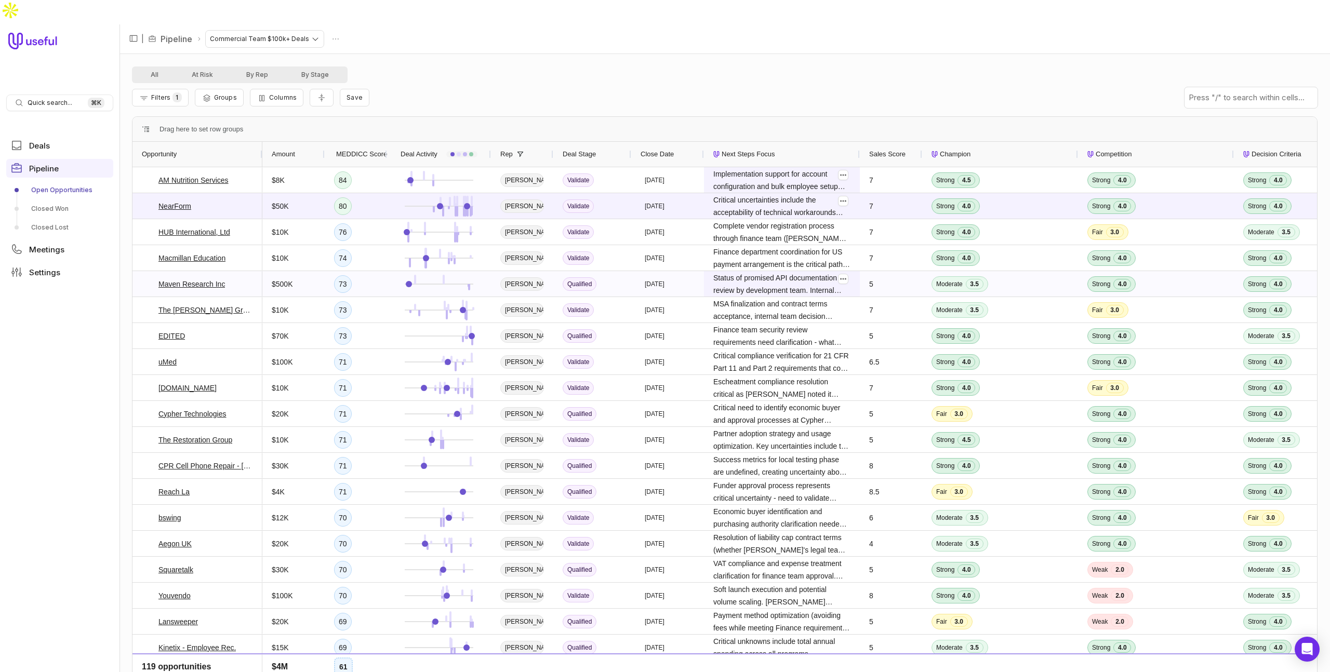
click at [812, 272] on span "Status of promised API documentation review by development team. Internal manag…" at bounding box center [781, 284] width 137 height 25
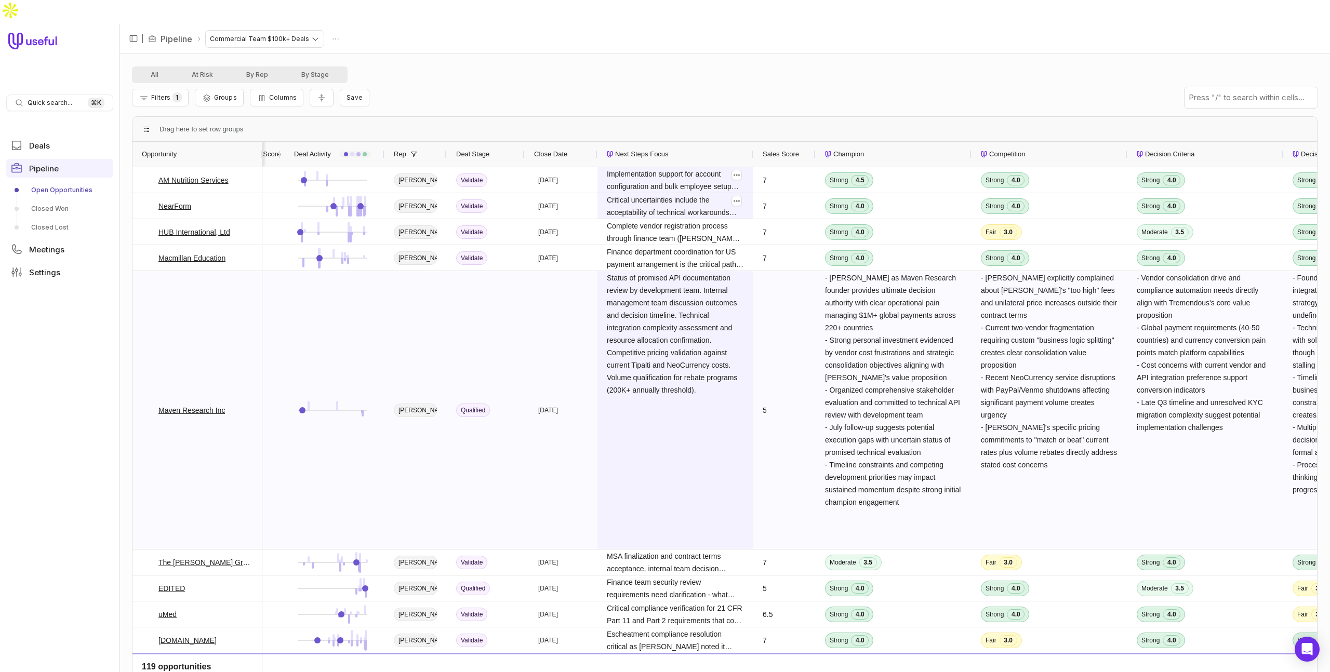
scroll to position [0, 236]
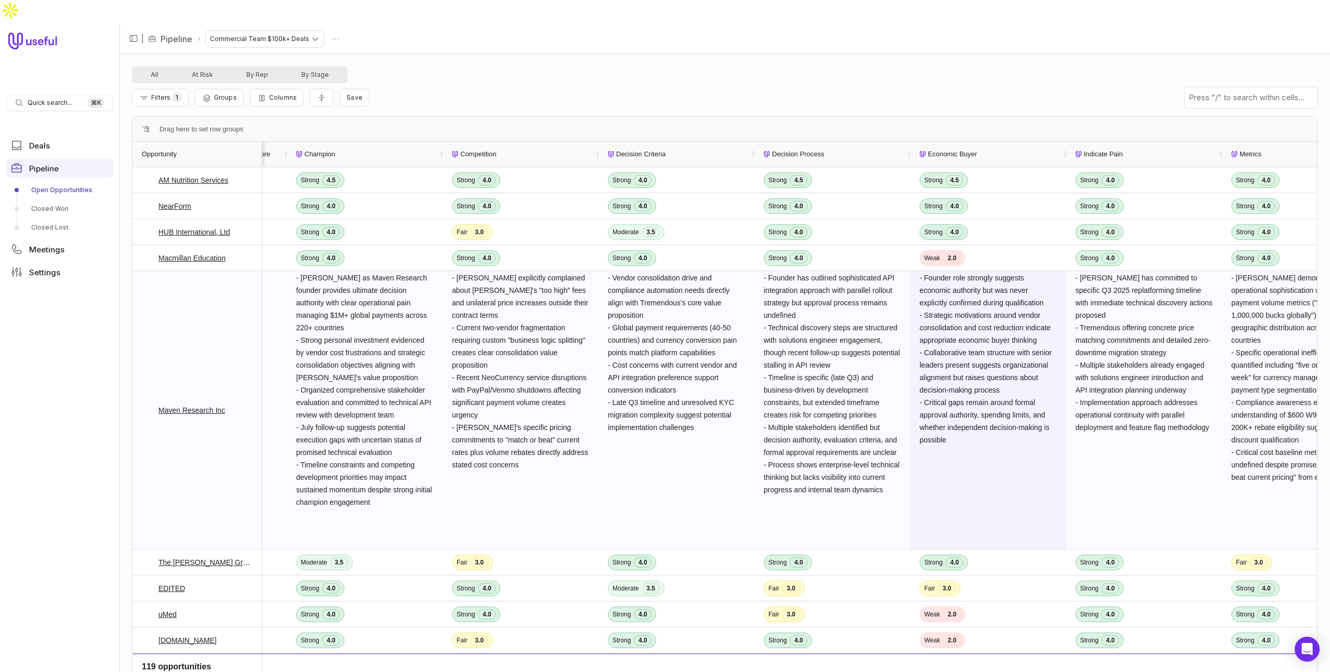
click at [988, 322] on span "- Founder role strongly suggests economic authority but was never explicitly co…" at bounding box center [987, 410] width 137 height 277
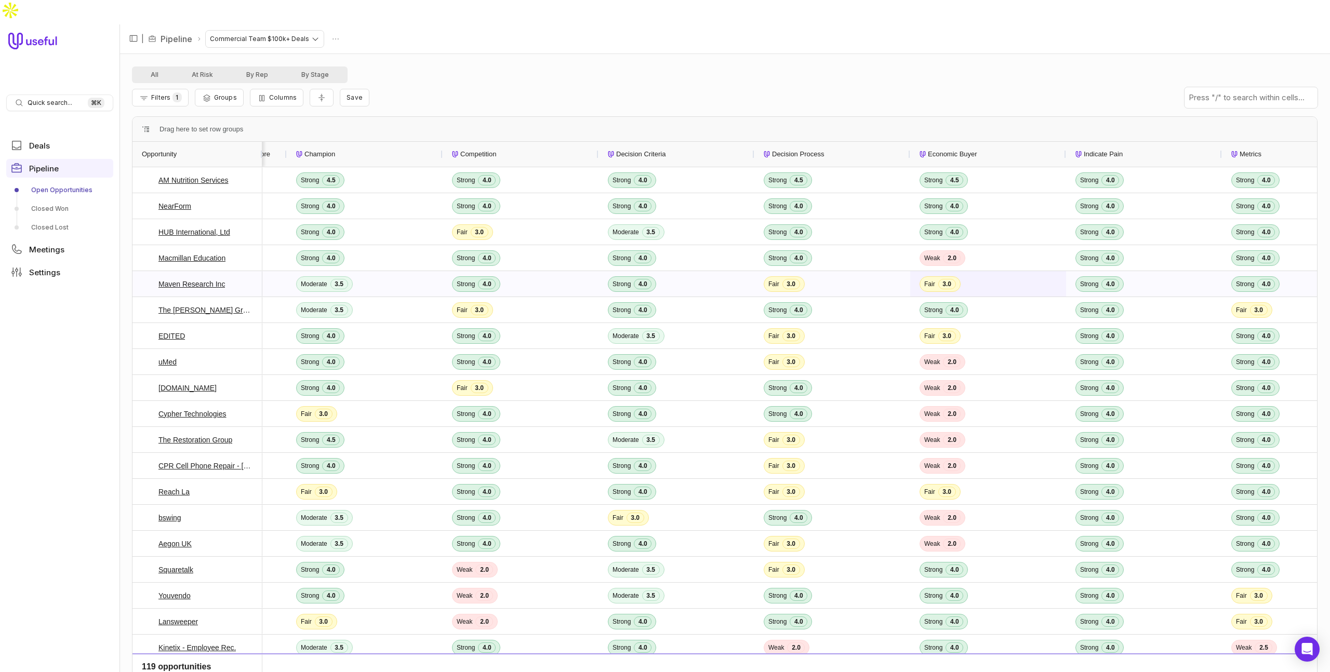
click at [982, 272] on span "Fair 3.0" at bounding box center [987, 284] width 137 height 24
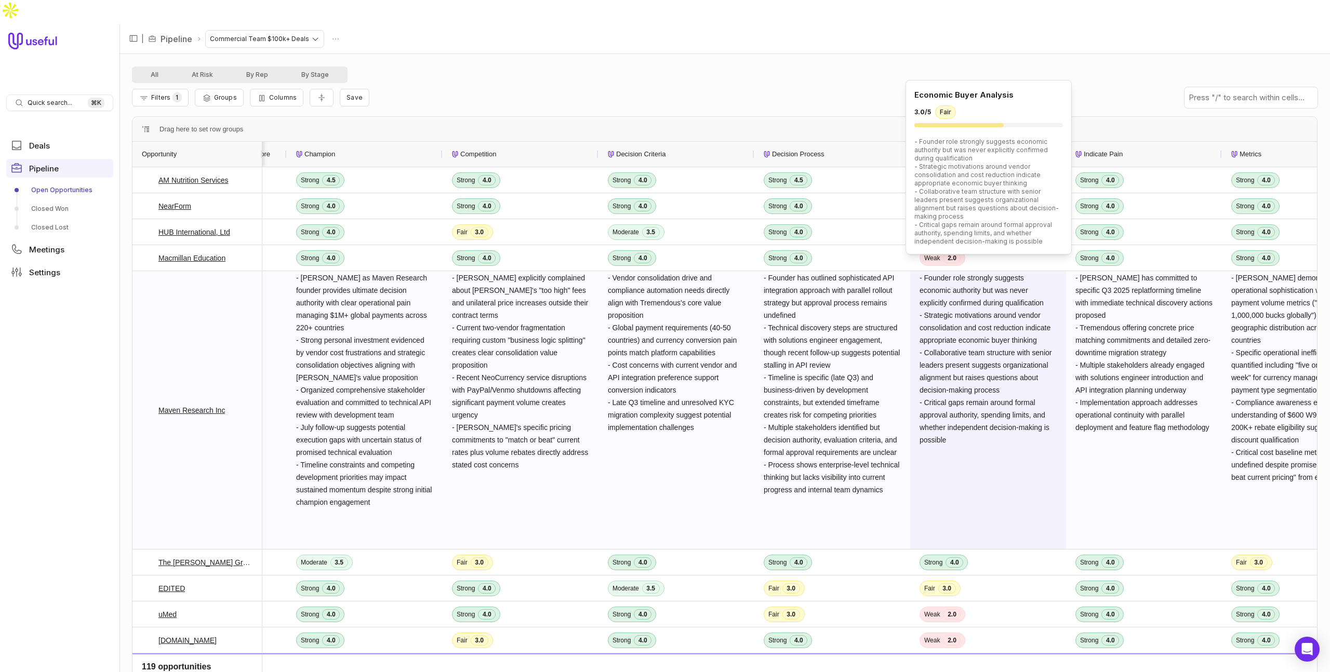
drag, startPoint x: 992, startPoint y: 264, endPoint x: 1041, endPoint y: 282, distance: 52.2
click at [1041, 282] on span "- Founder role strongly suggests economic authority but was never explicitly co…" at bounding box center [986, 359] width 134 height 170
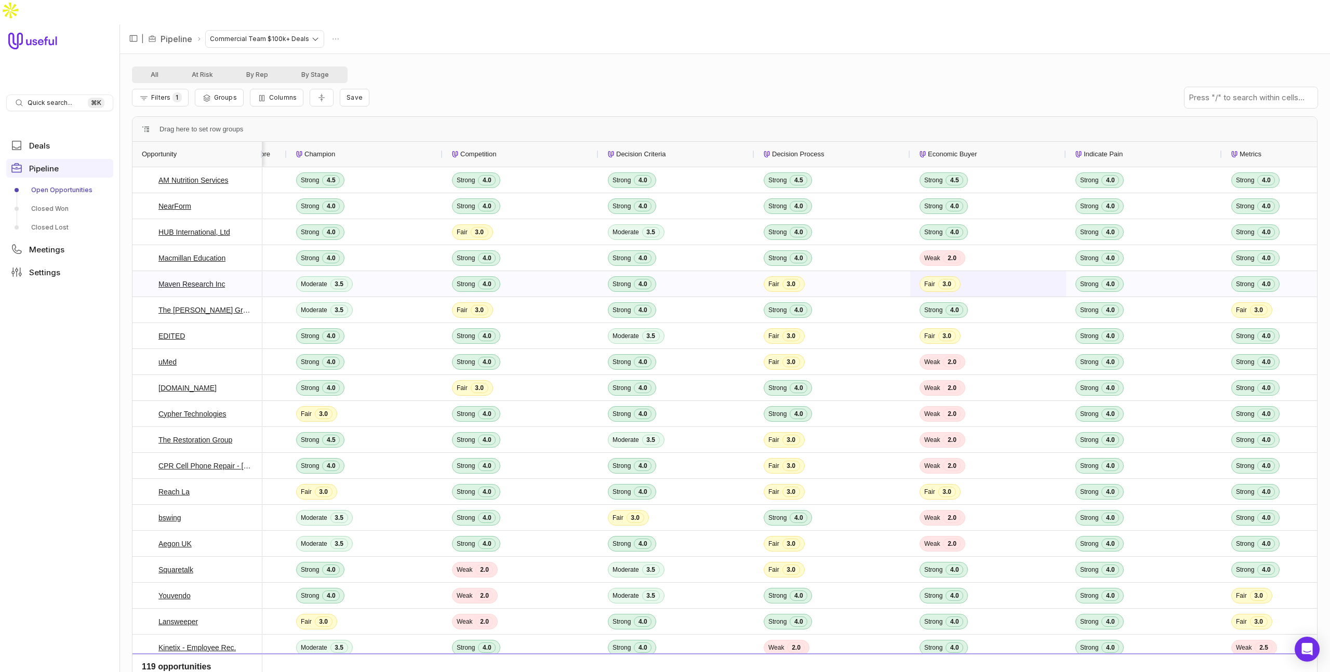
click at [1029, 272] on span "Fair 3.0" at bounding box center [987, 284] width 137 height 24
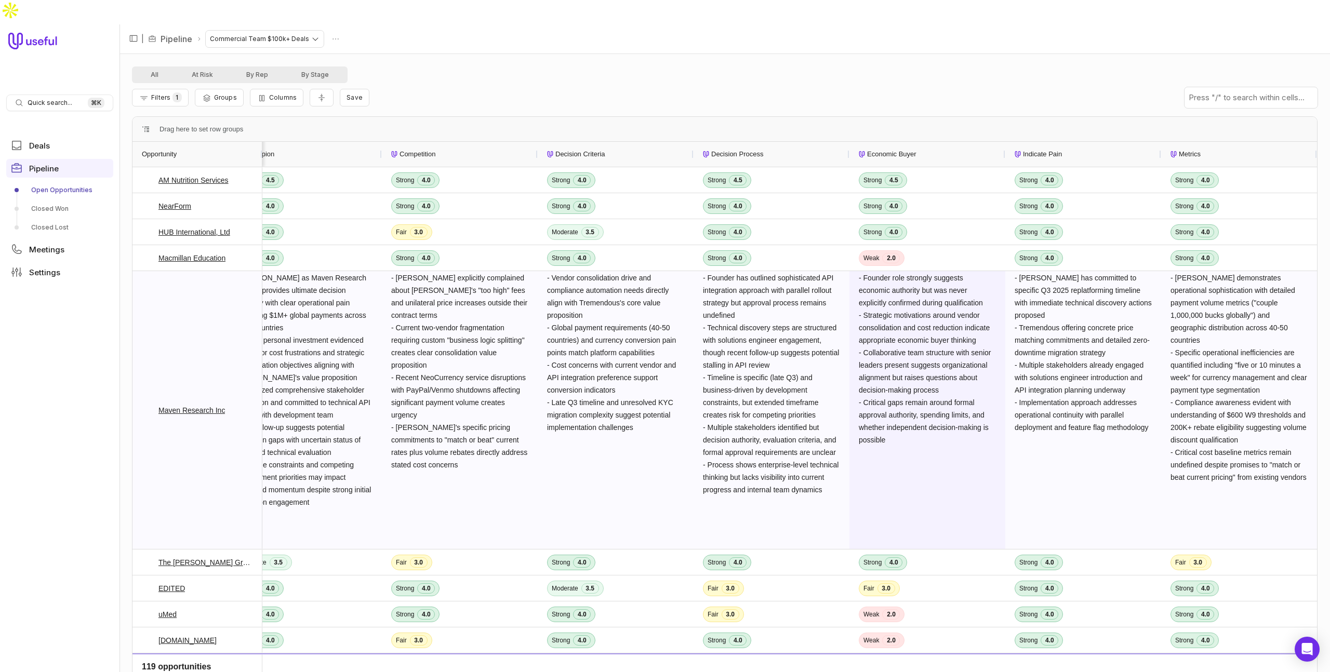
click at [944, 274] on span "- Founder role strongly suggests economic authority but was never explicitly co…" at bounding box center [926, 359] width 134 height 170
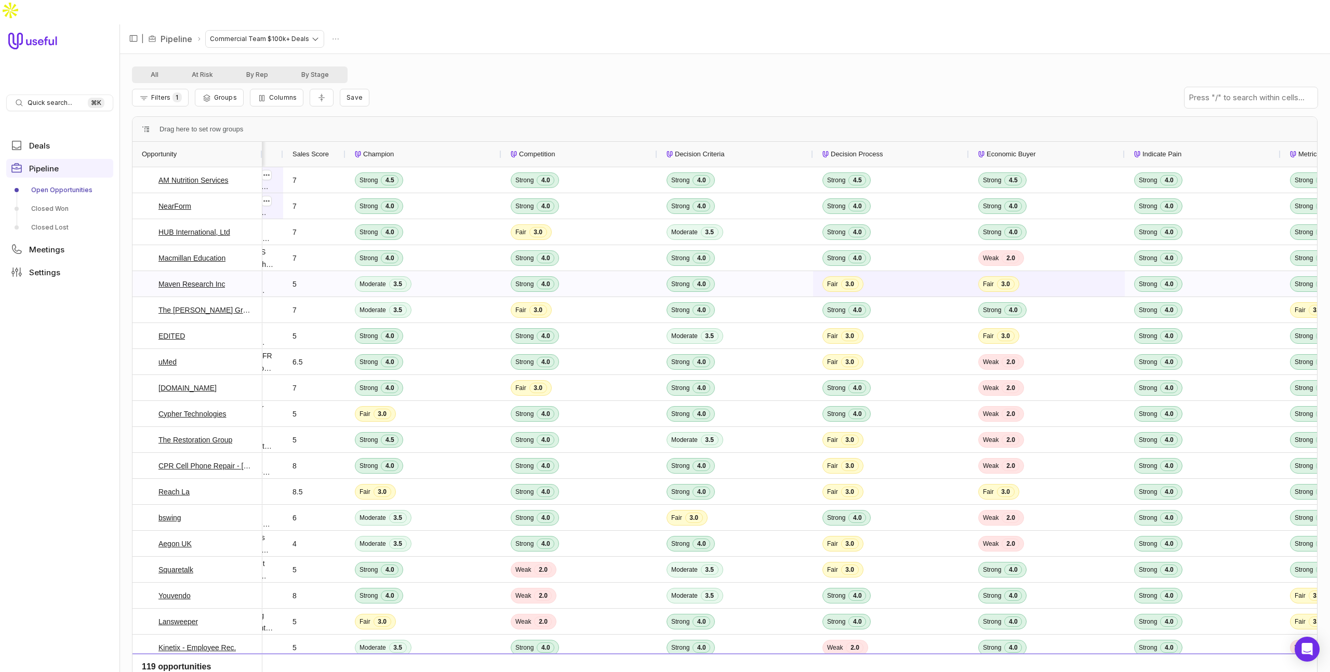
click at [880, 272] on span "Fair 3.0" at bounding box center [890, 284] width 137 height 24
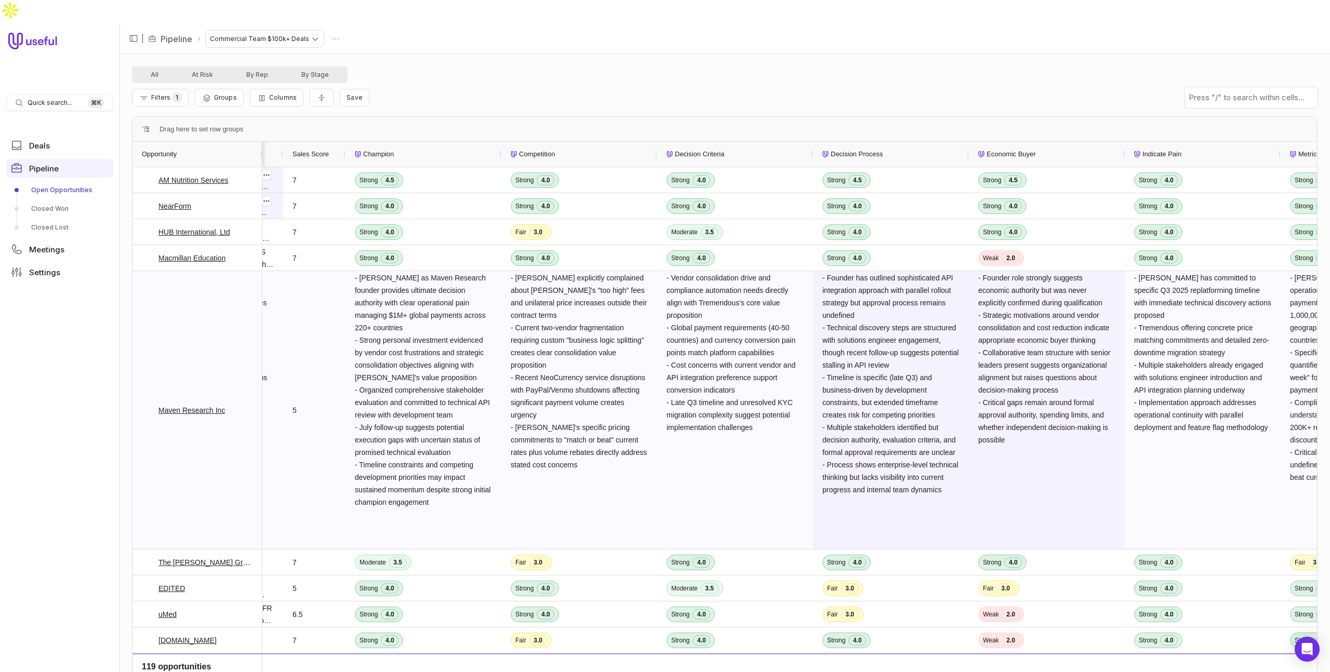
click at [923, 274] on span "- Founder has outlined sophisticated API integration approach with parallel rol…" at bounding box center [891, 384] width 138 height 220
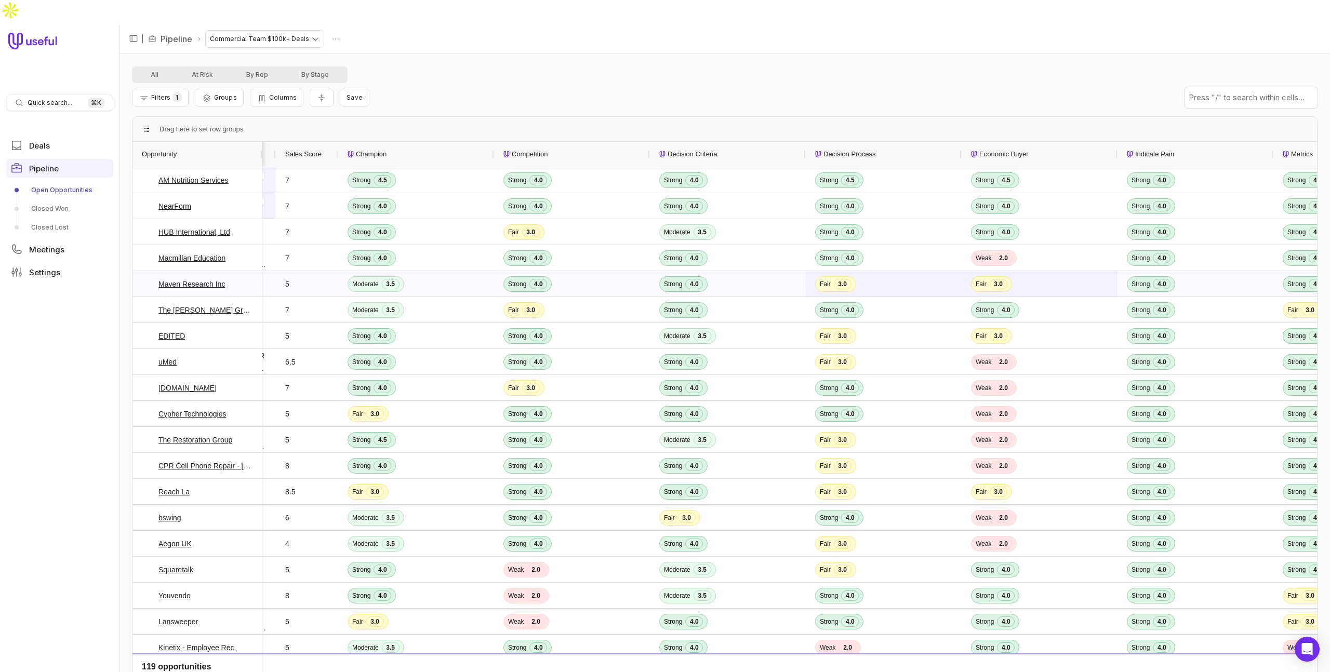
click at [911, 272] on span "Fair 3.0" at bounding box center [883, 284] width 137 height 24
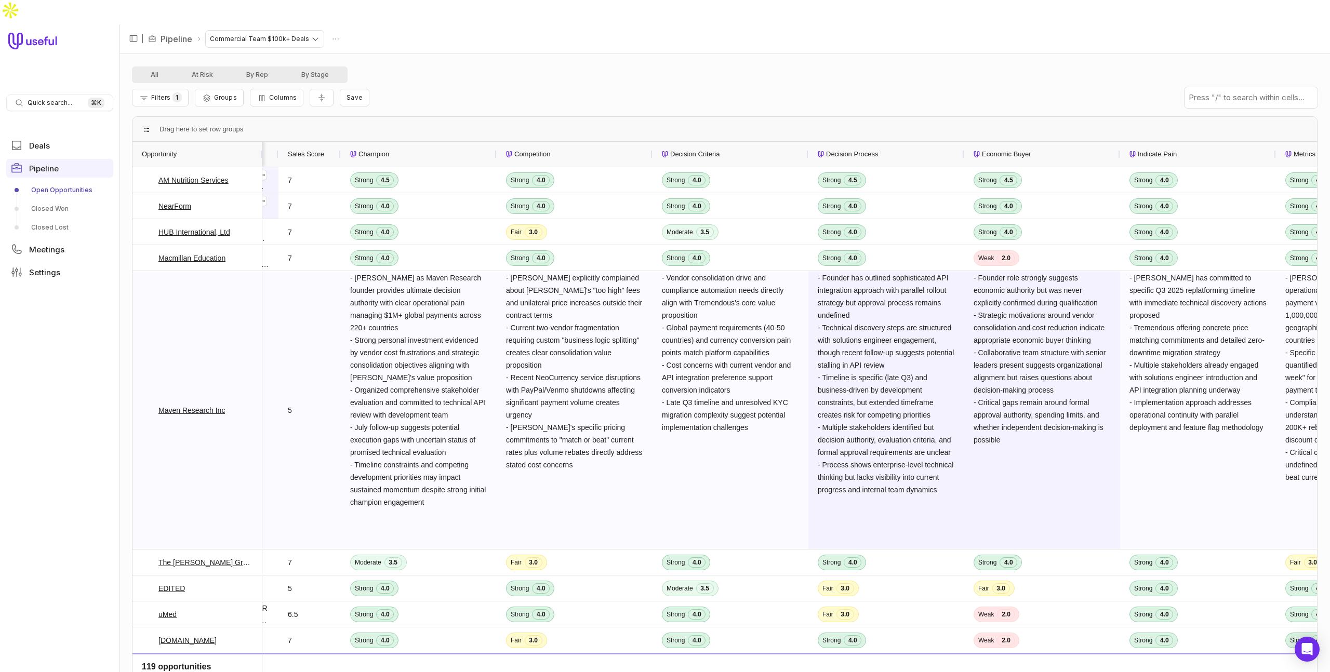
scroll to position [0, 580]
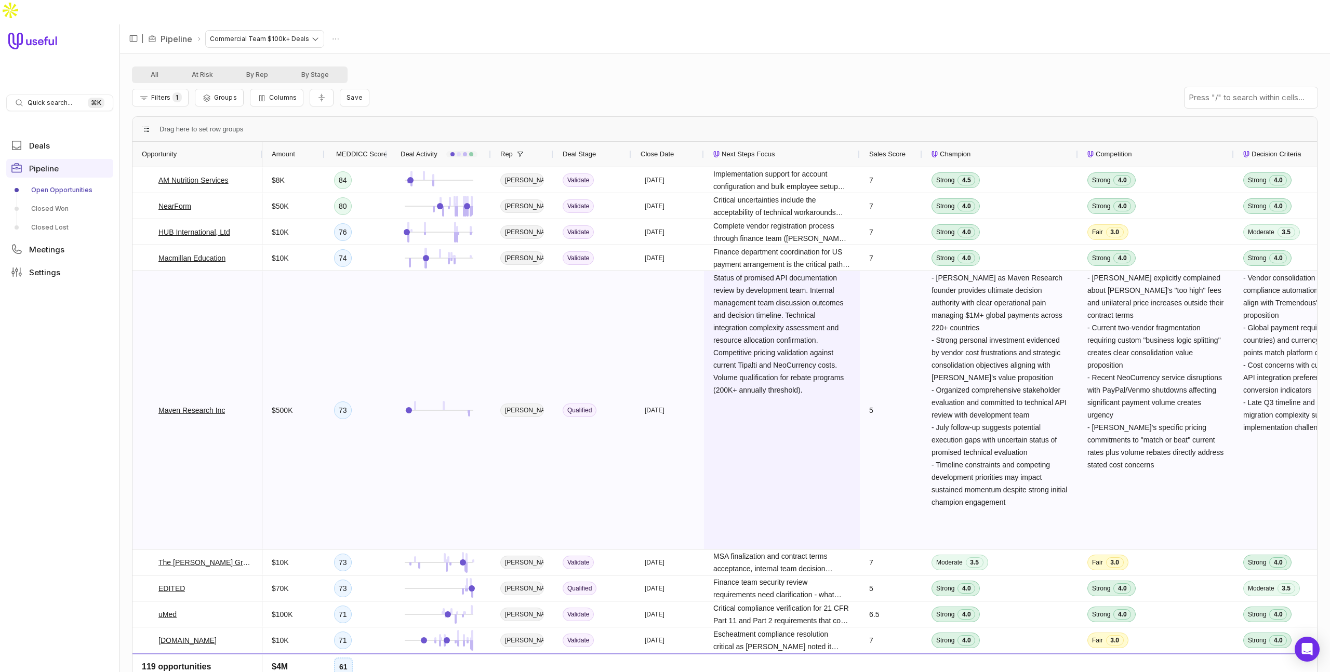
click at [807, 386] on span "Status of promised API documentation review by development team. Internal manag…" at bounding box center [781, 410] width 137 height 277
